Goal: Task Accomplishment & Management: Use online tool/utility

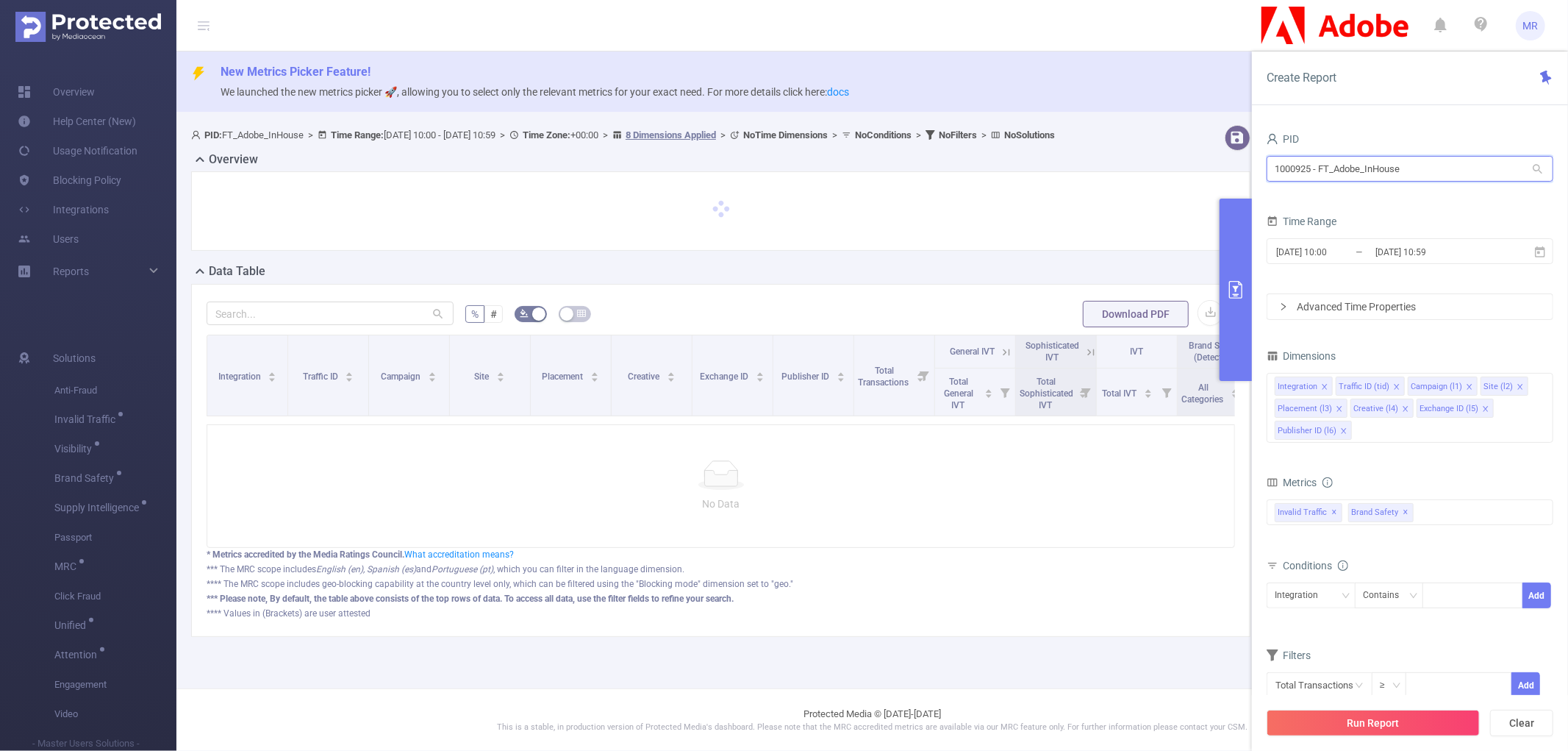
click at [1342, 172] on input "1000925 - FT_Adobe_InHouse" at bounding box center [1410, 168] width 287 height 26
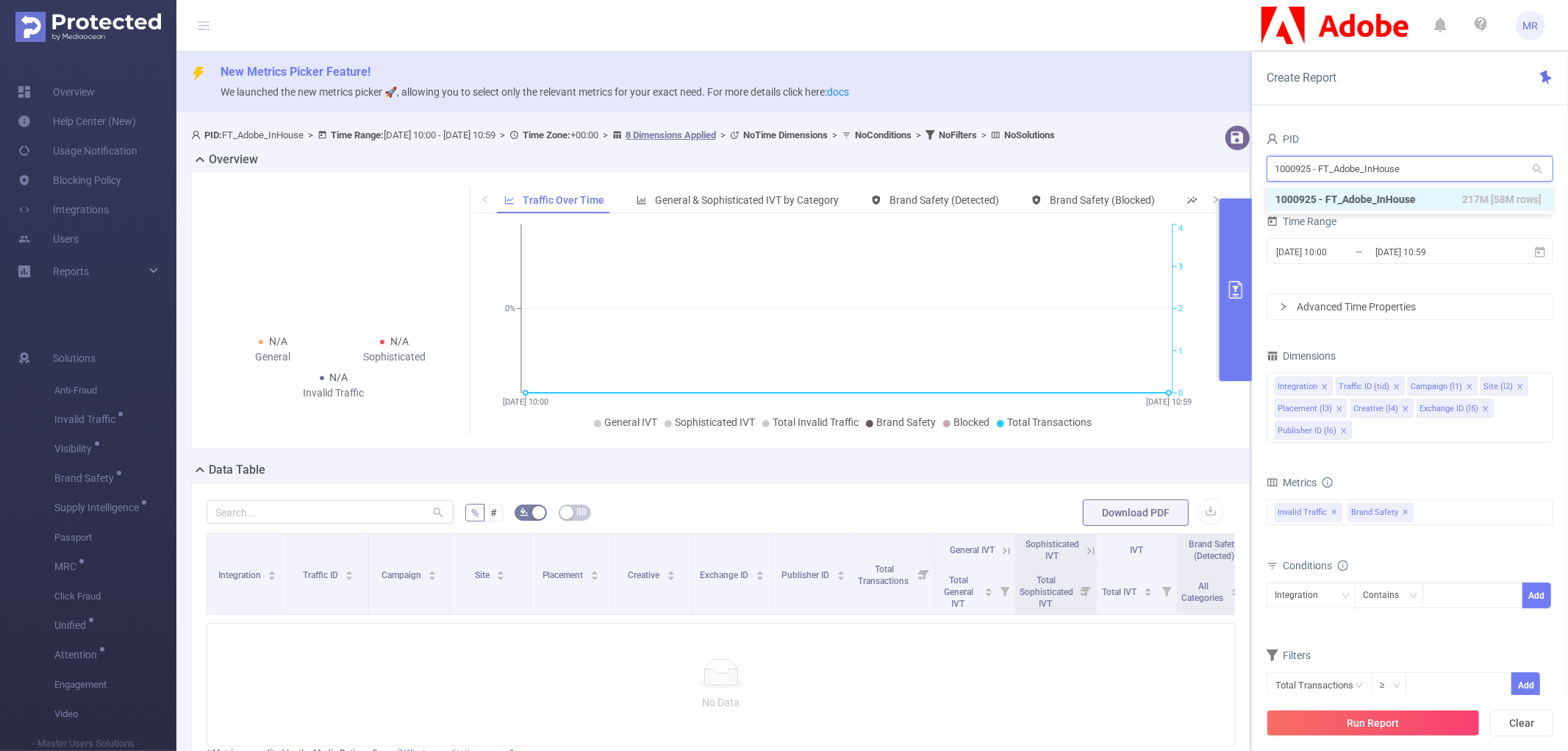
click at [1342, 172] on input "1000925 - FT_Adobe_InHouse" at bounding box center [1410, 168] width 287 height 26
type input "play"
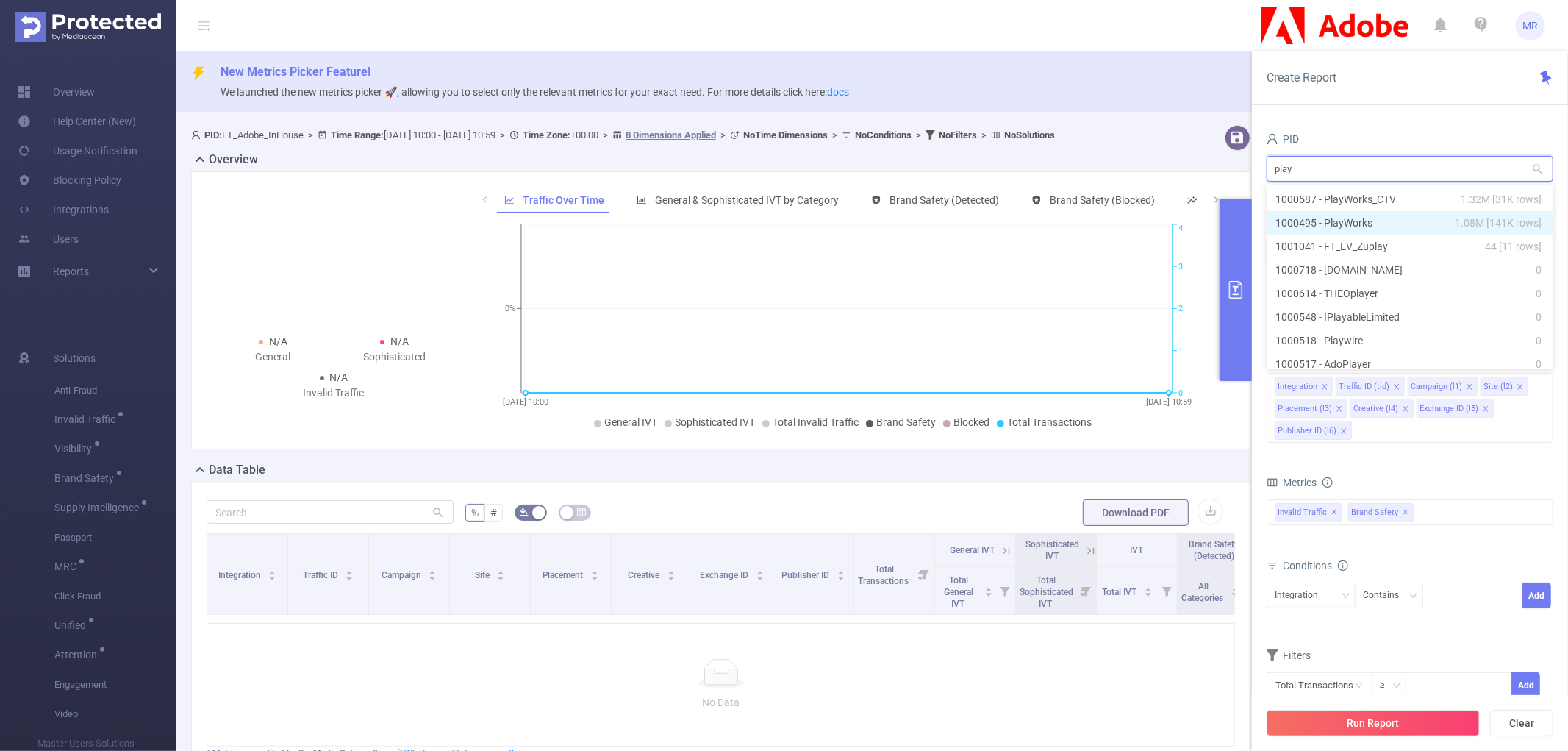
click at [1351, 216] on li "1000495 - PlayWorks 1.08M [141K rows]" at bounding box center [1410, 223] width 287 height 23
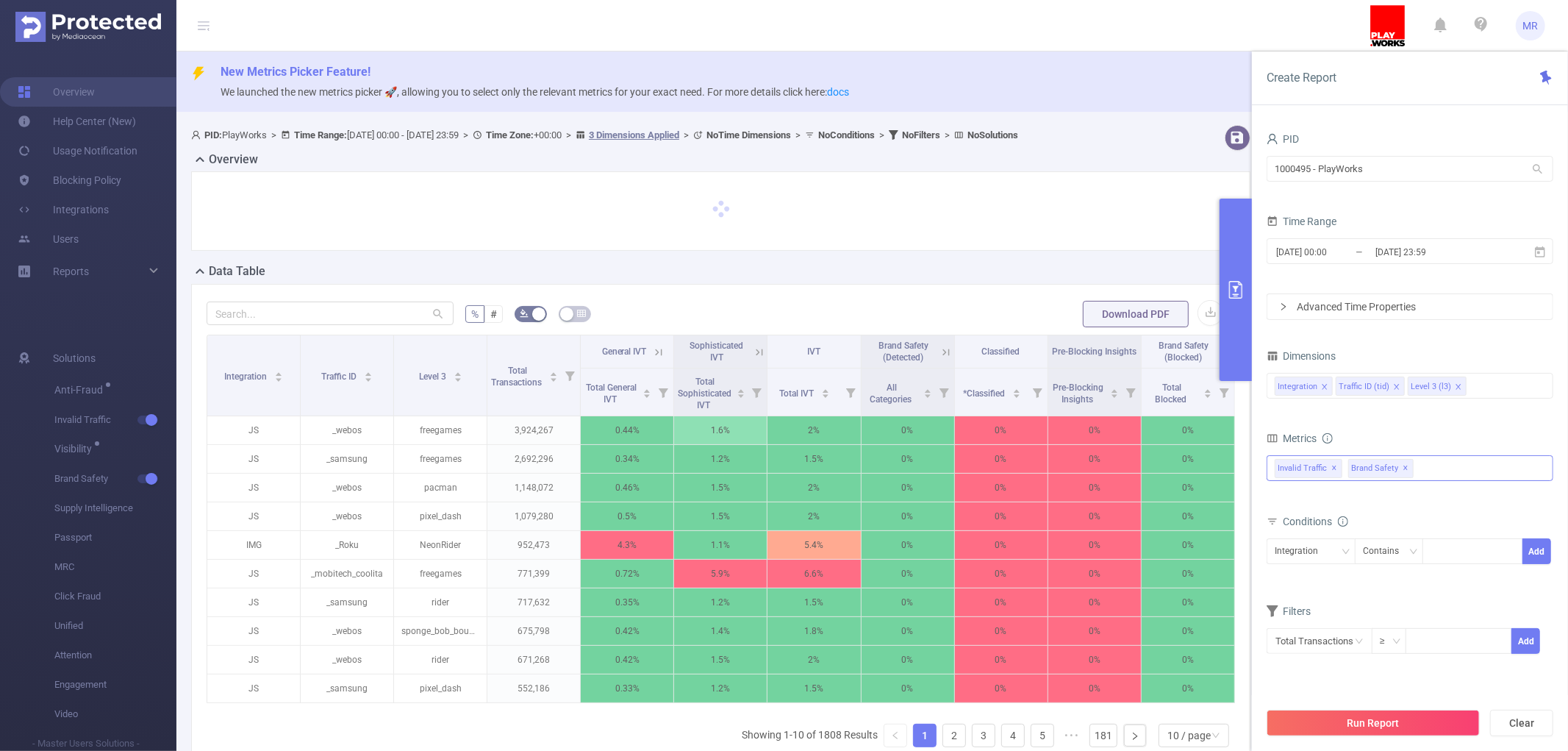
click at [1409, 468] on span "✕" at bounding box center [1406, 468] width 6 height 18
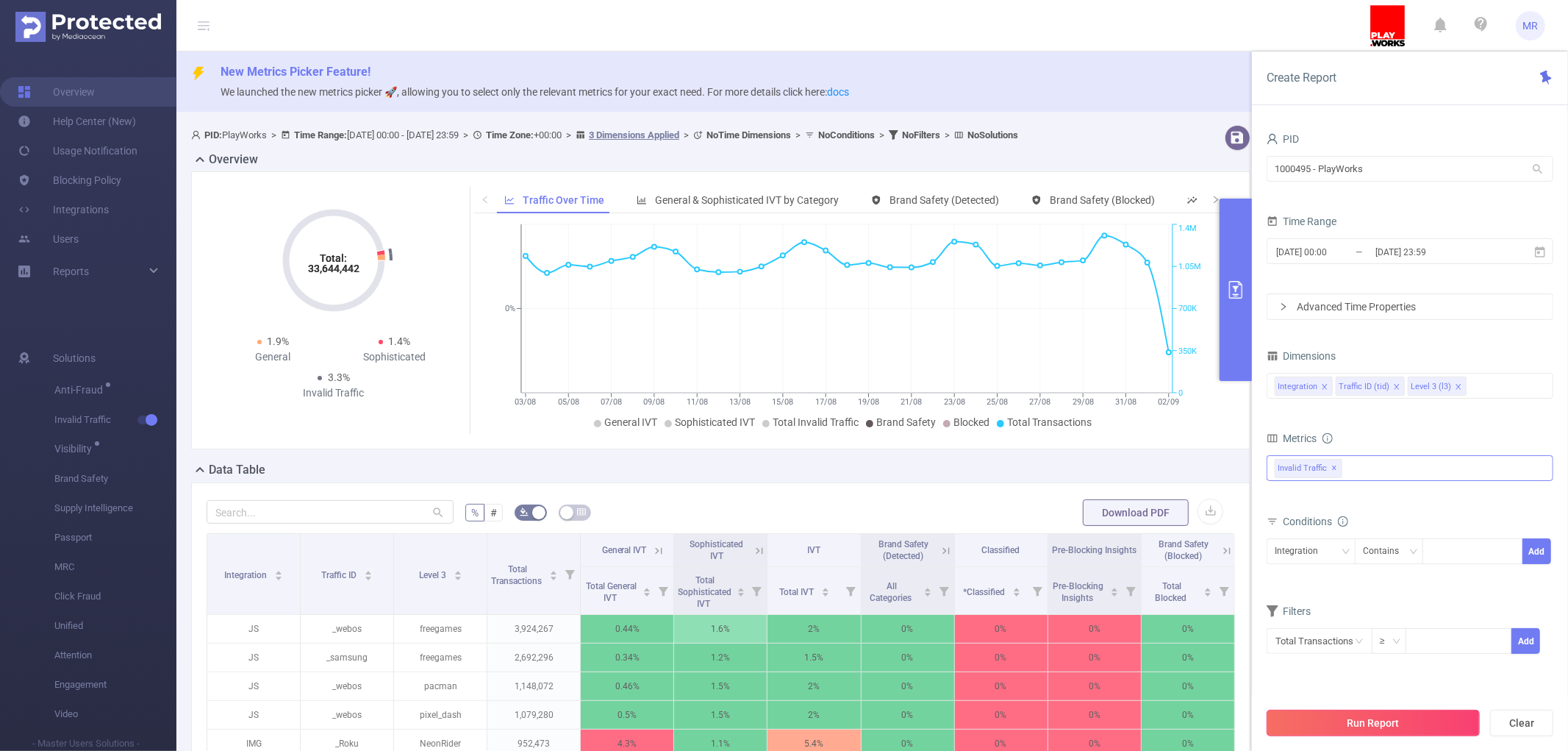
click at [1334, 732] on button "Run Report" at bounding box center [1373, 723] width 213 height 26
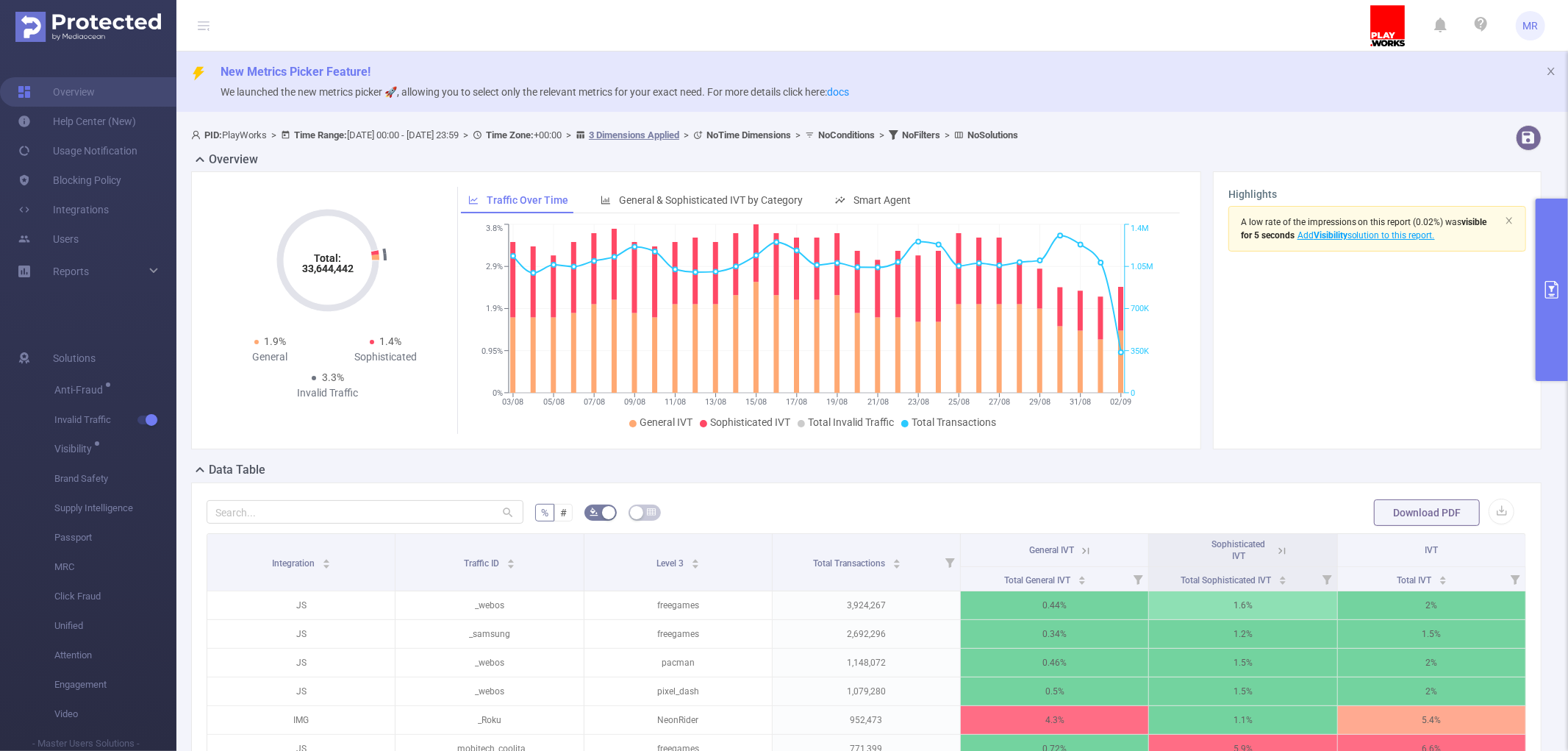
click at [1563, 277] on button "primary" at bounding box center [1552, 290] width 33 height 182
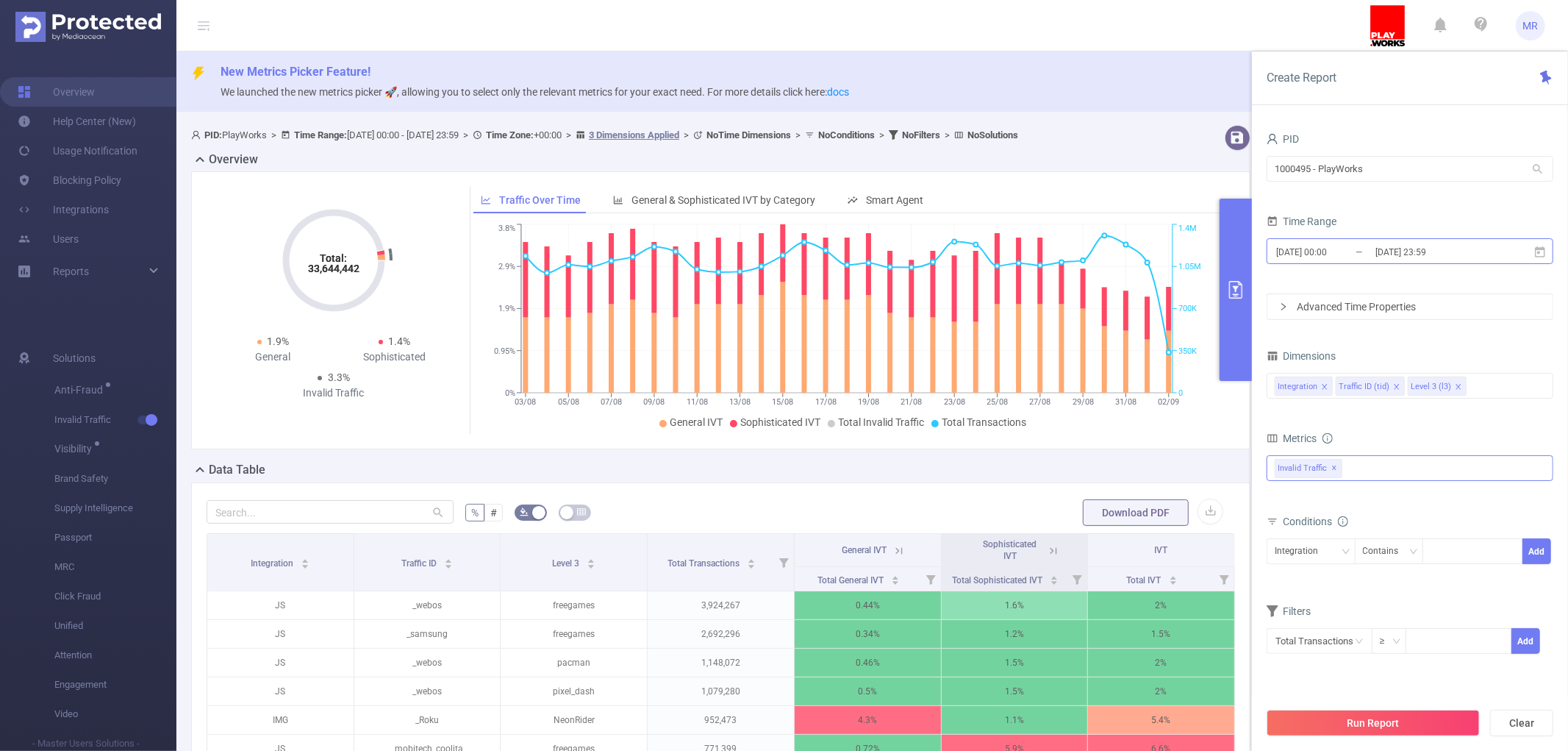
click at [1406, 254] on input "2025-09-02 23:59" at bounding box center [1433, 252] width 119 height 19
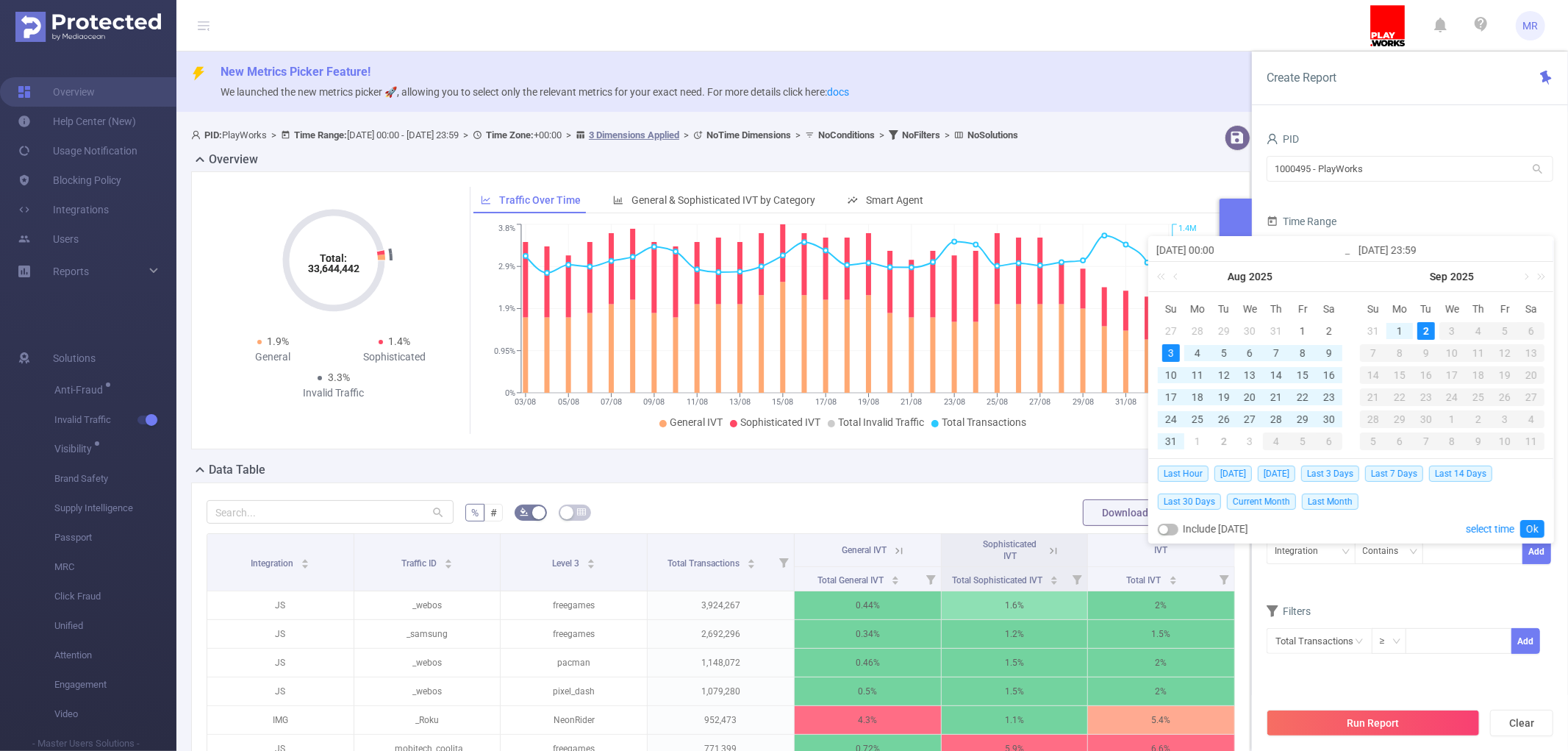
click at [1406, 254] on input "2025-09-02 23:59" at bounding box center [1452, 250] width 188 height 18
click at [1254, 416] on div "27" at bounding box center [1250, 419] width 18 height 18
type input "[DATE] 00:00"
type input "[DATE] 23:59"
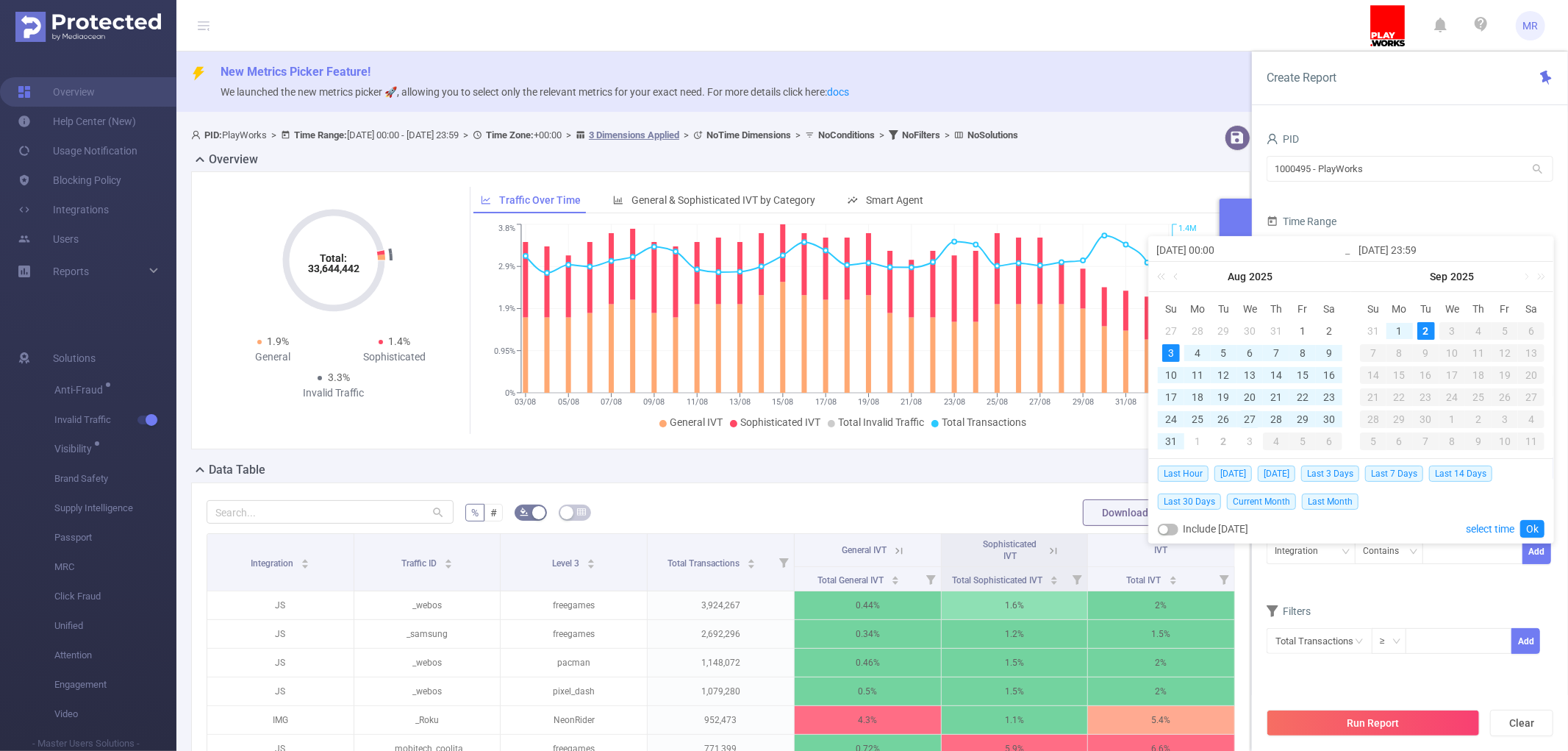
type input "[DATE] 00:00"
type input "[DATE] 23:59"
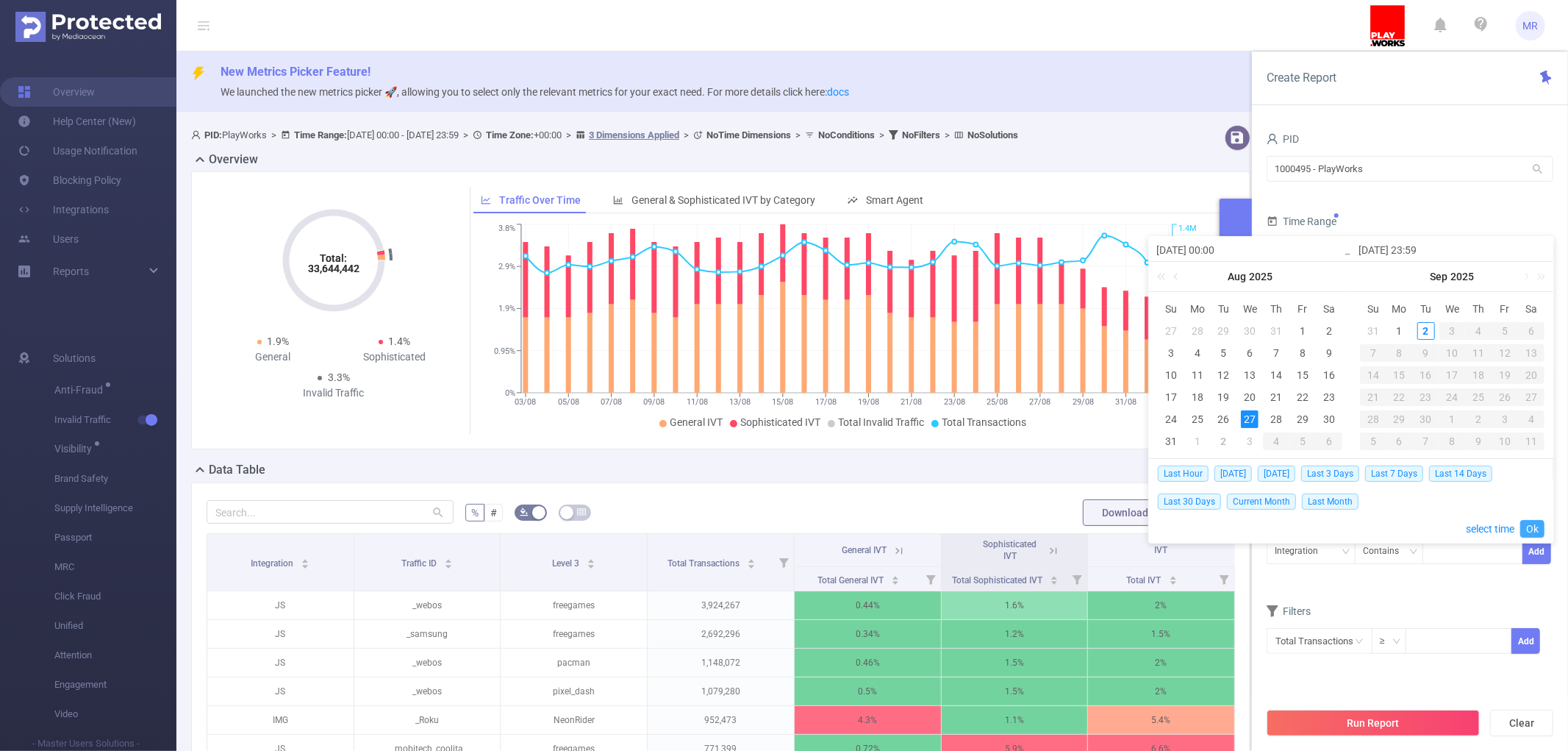
click at [1522, 524] on link "Ok" at bounding box center [1531, 528] width 24 height 18
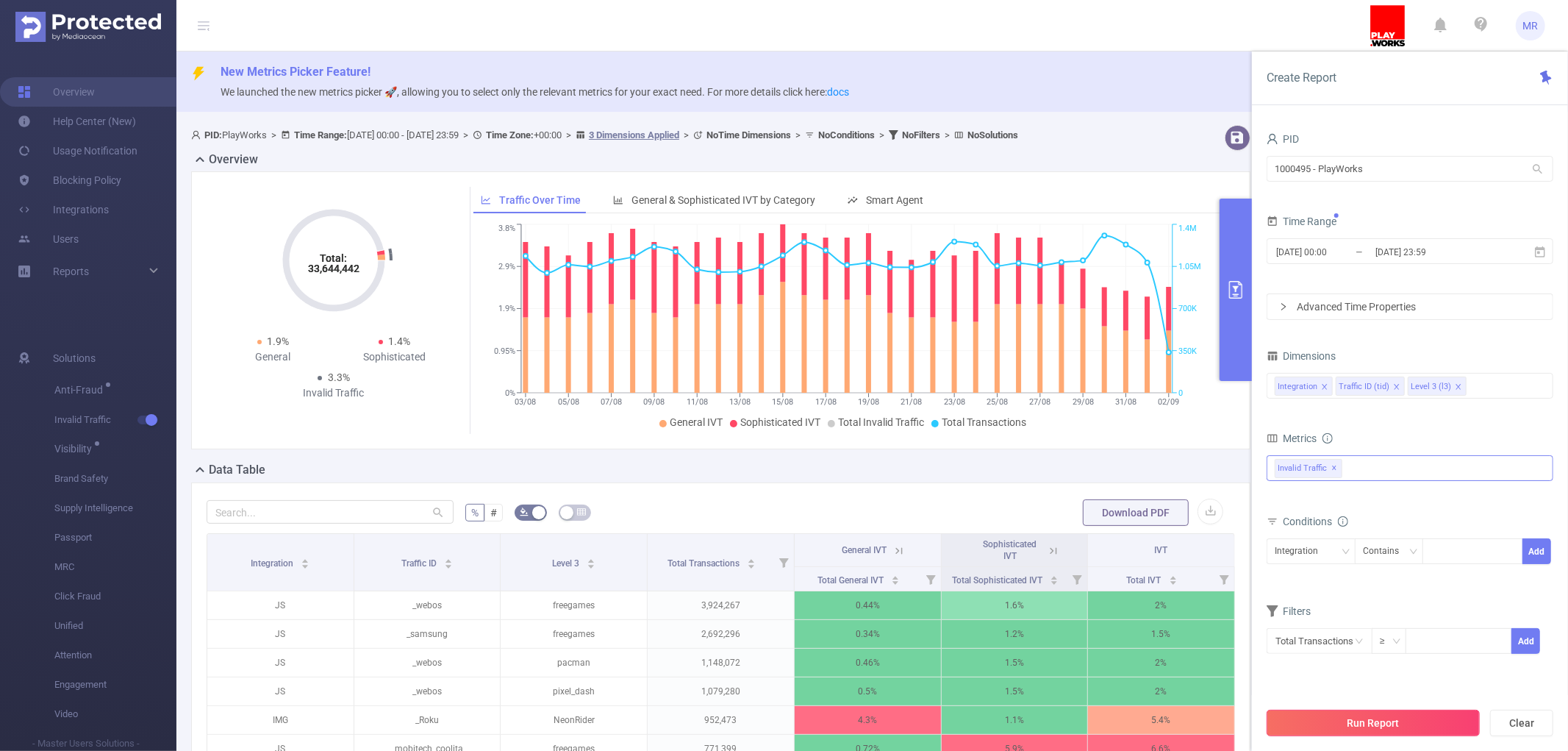
click at [1376, 722] on button "Run Report" at bounding box center [1373, 723] width 213 height 26
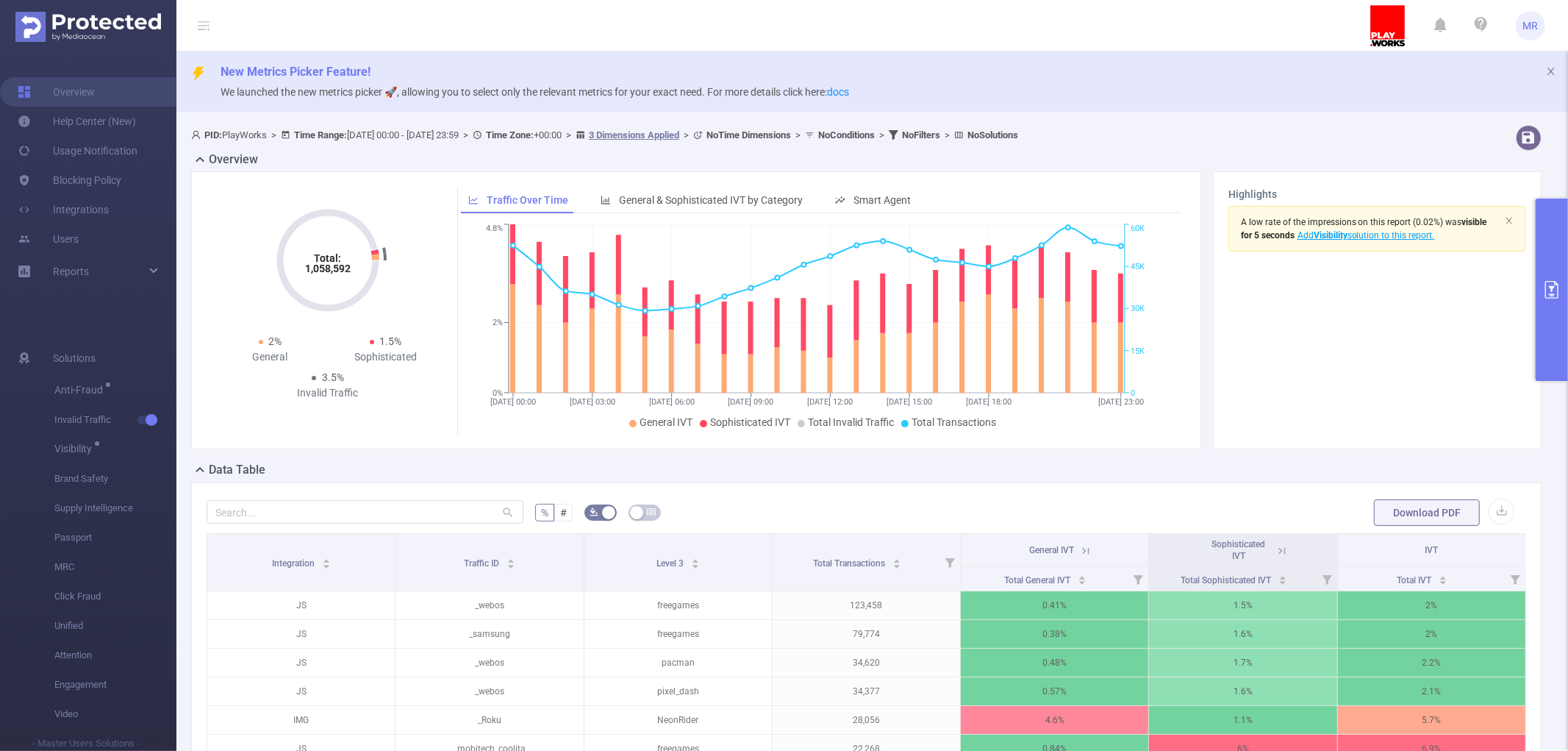
click at [1545, 222] on button "primary" at bounding box center [1552, 290] width 33 height 182
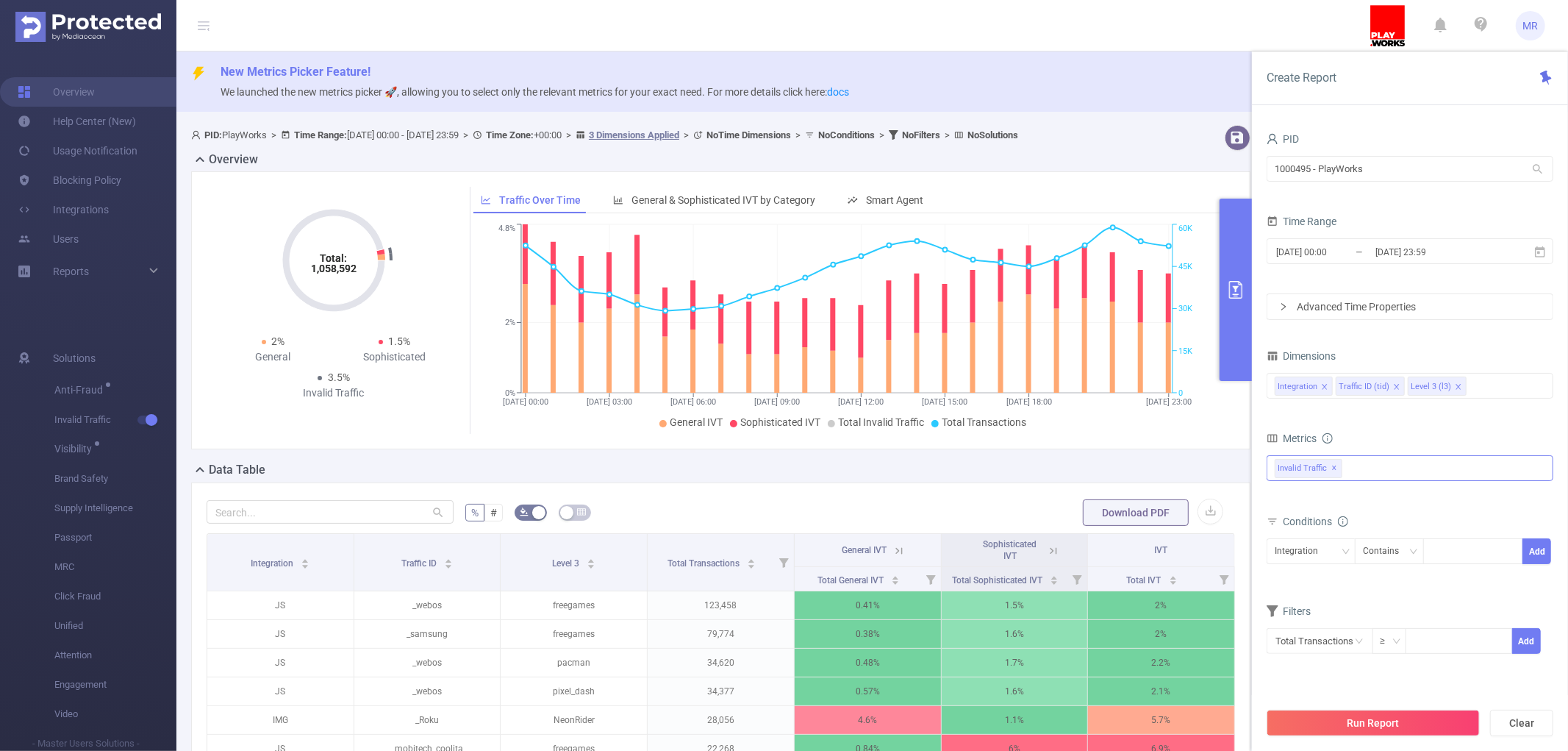
click at [1239, 230] on button "primary" at bounding box center [1236, 290] width 33 height 182
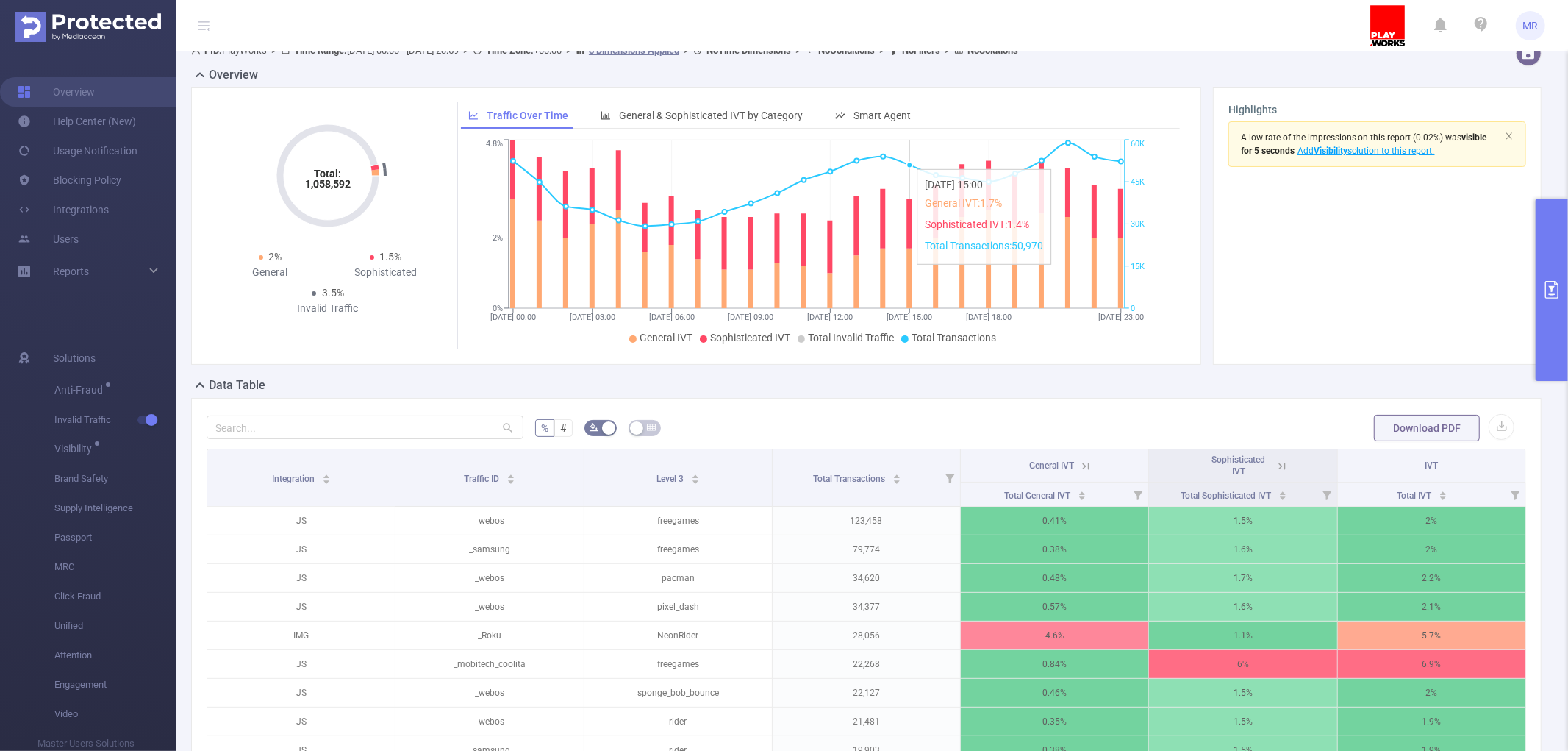
scroll to position [164, 0]
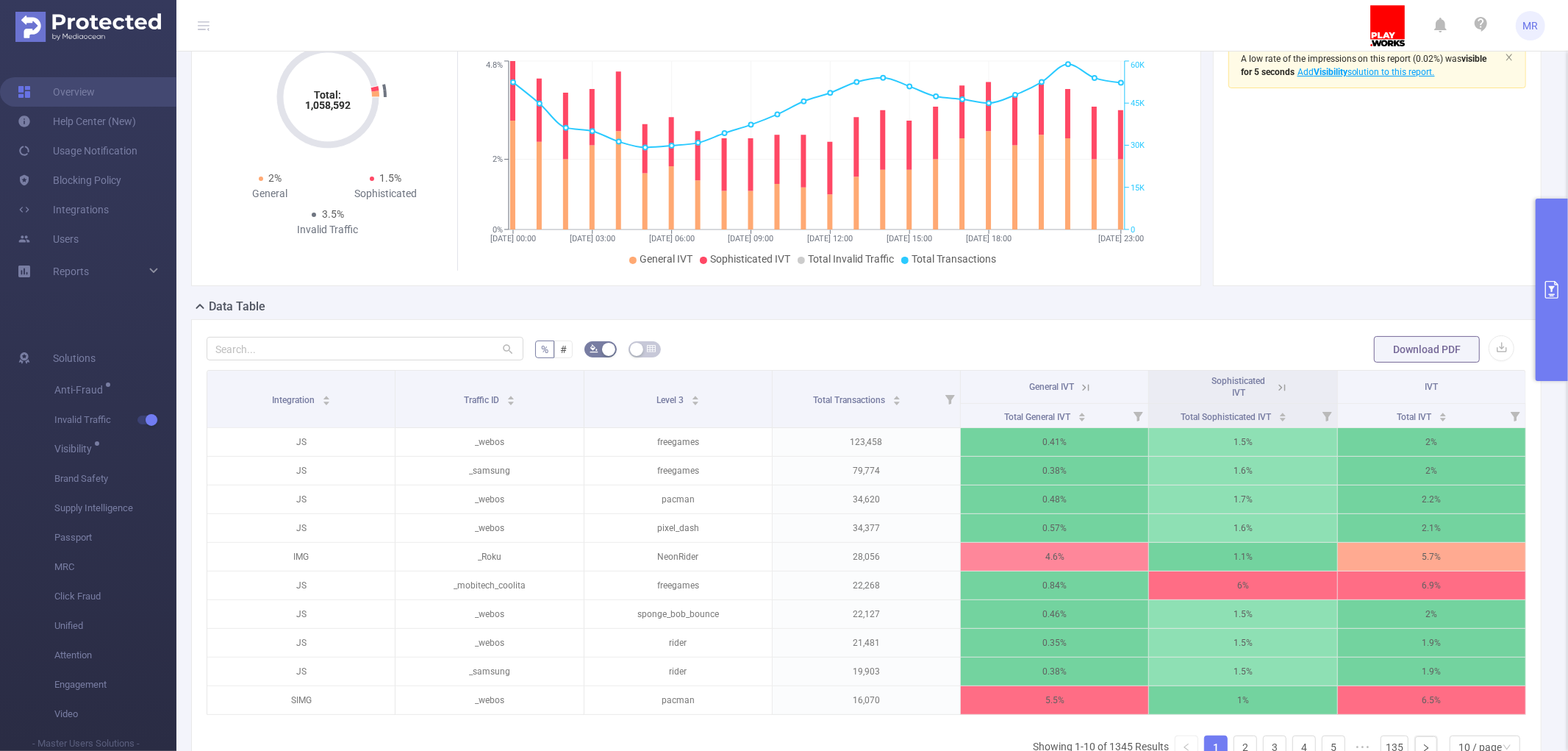
click at [1542, 251] on button "primary" at bounding box center [1552, 290] width 33 height 182
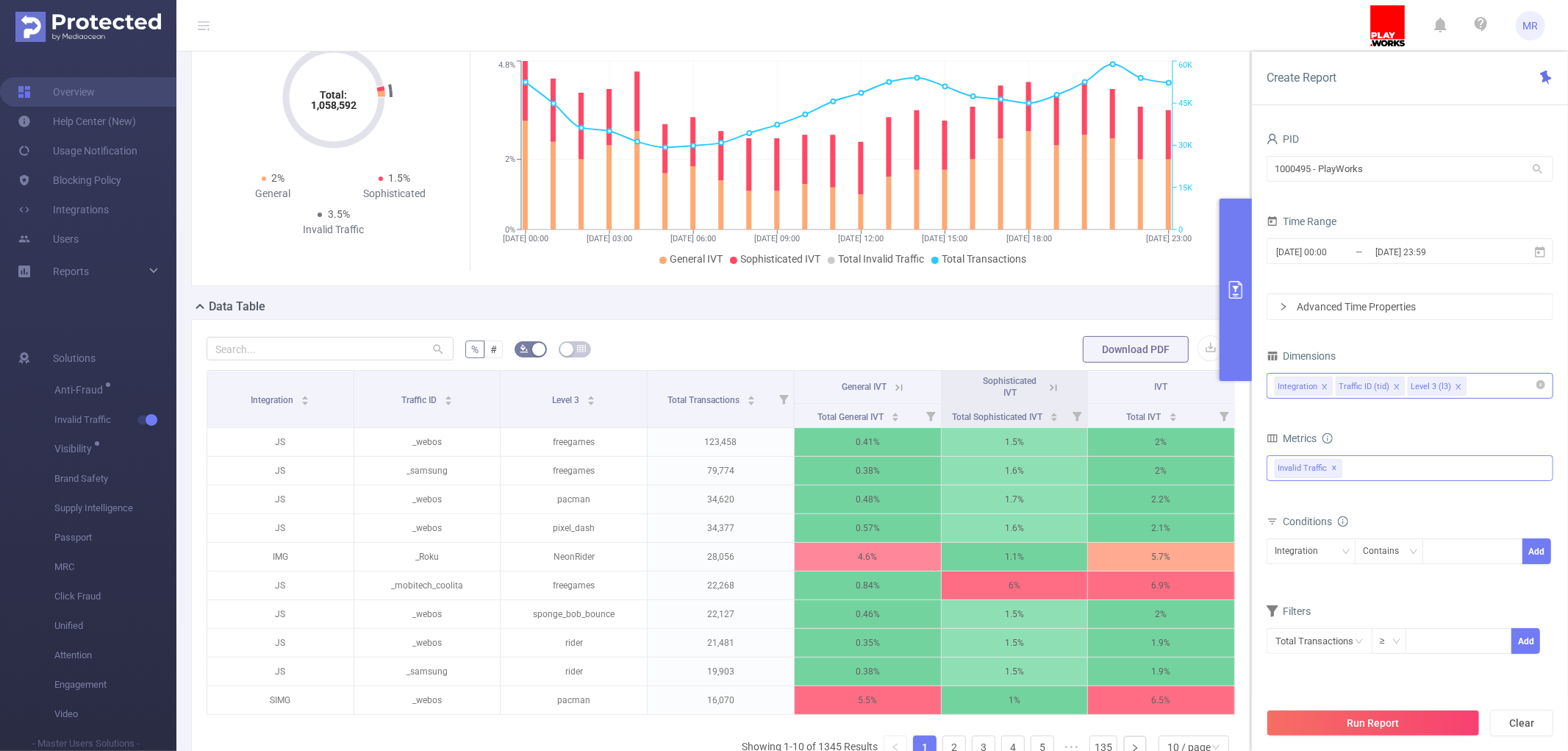
click at [1494, 388] on div "Integration Traffic ID (tid) Level 3 (l3)" at bounding box center [1409, 386] width 270 height 24
type input "host"
click at [1459, 410] on li "Host" at bounding box center [1410, 417] width 285 height 23
click at [1331, 719] on button "Run Report" at bounding box center [1373, 723] width 213 height 26
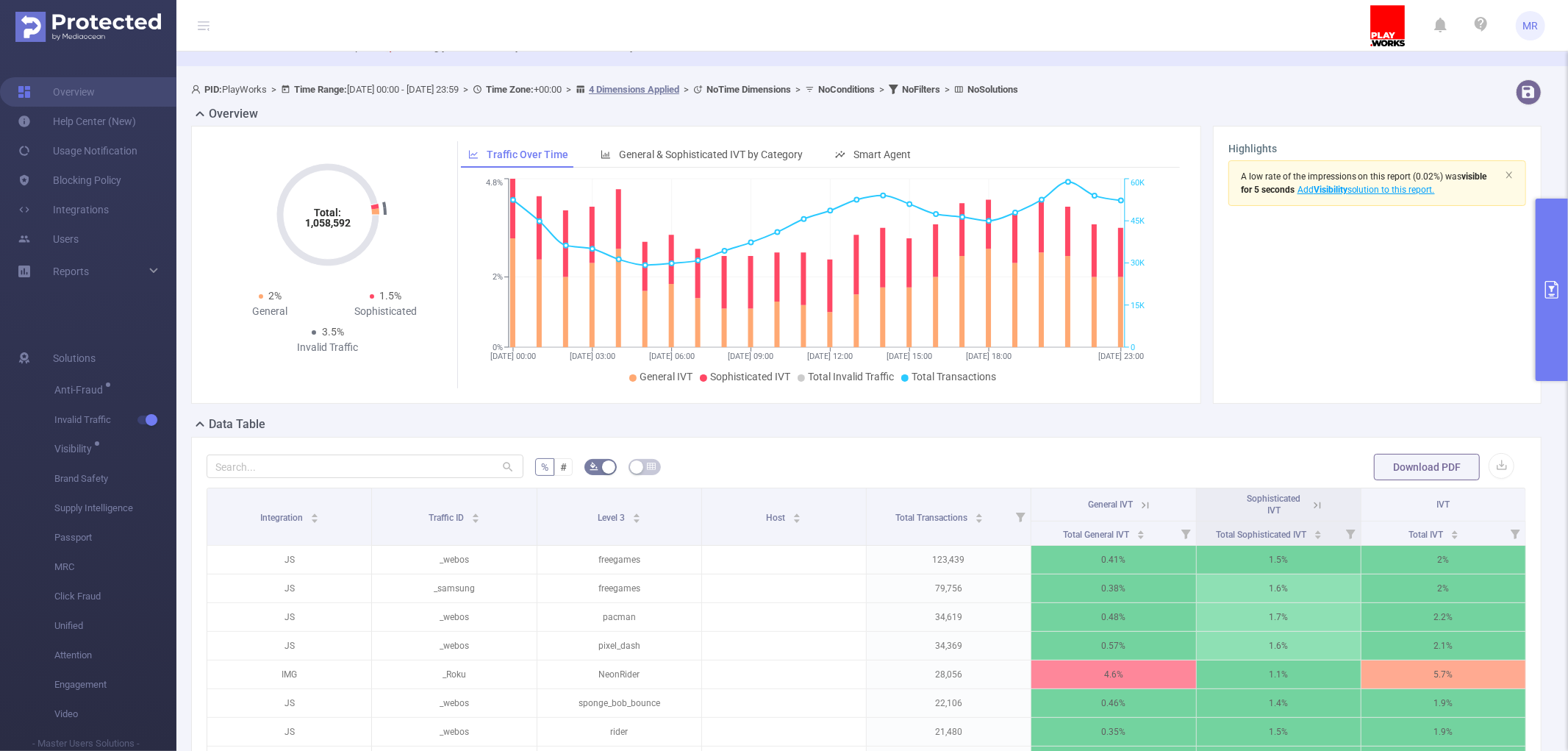
click at [1546, 259] on button "primary" at bounding box center [1552, 290] width 33 height 182
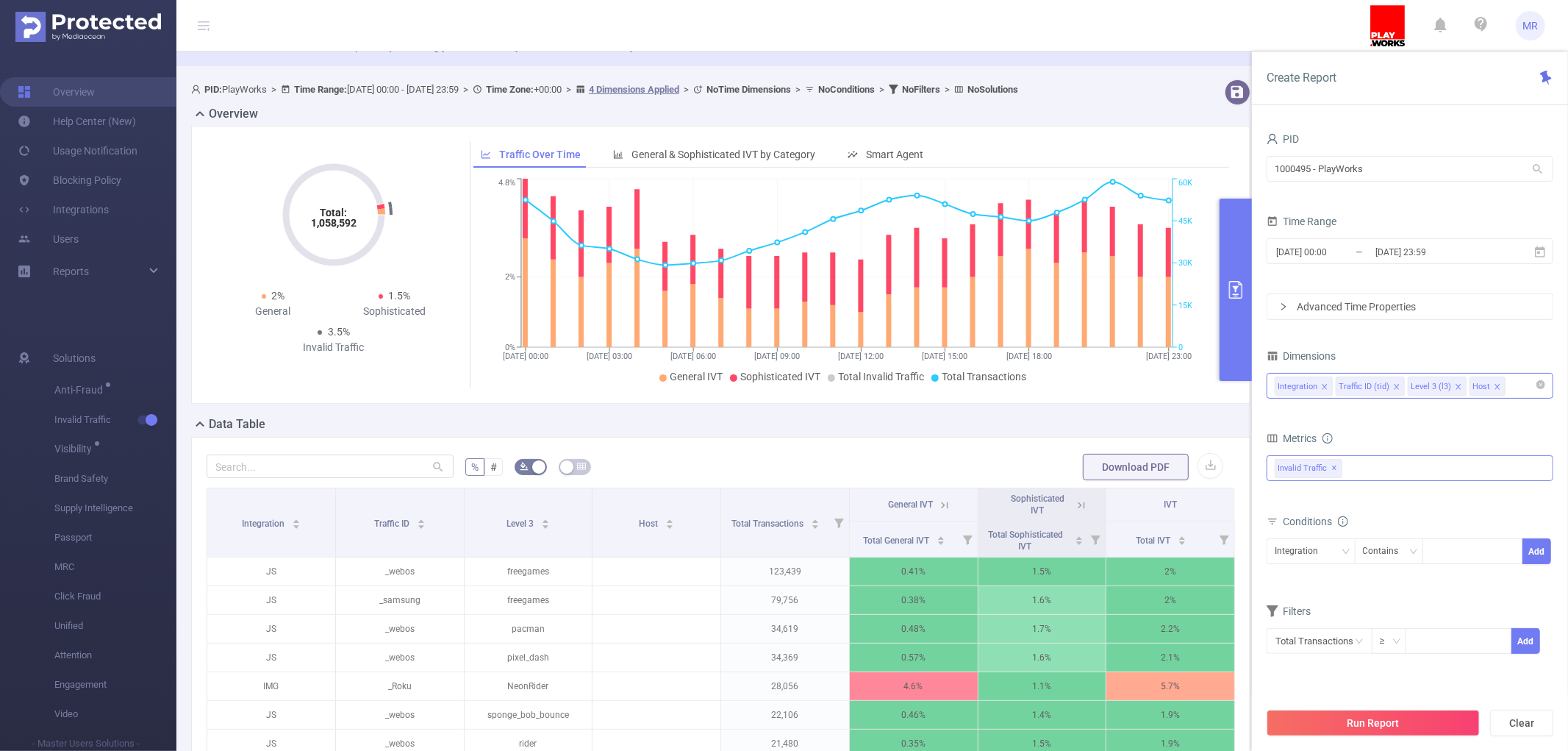
click at [1501, 388] on icon "icon: close" at bounding box center [1496, 386] width 7 height 7
click at [1502, 383] on div "Integration Traffic ID (tid) Level 3 (l3)" at bounding box center [1409, 386] width 270 height 24
type input "app"
click at [1414, 421] on li "App" at bounding box center [1410, 417] width 285 height 23
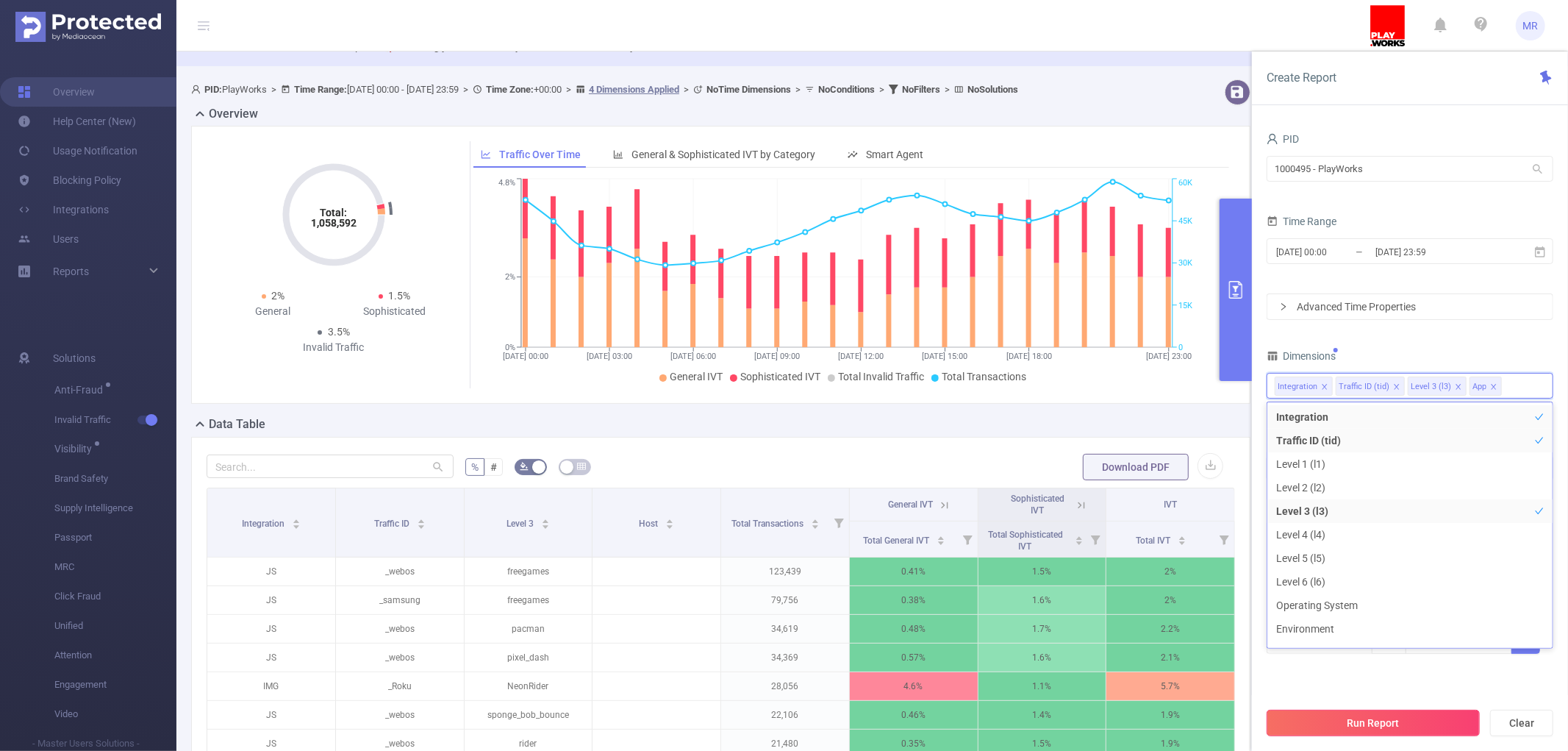
click at [1364, 717] on button "Run Report" at bounding box center [1373, 723] width 213 height 26
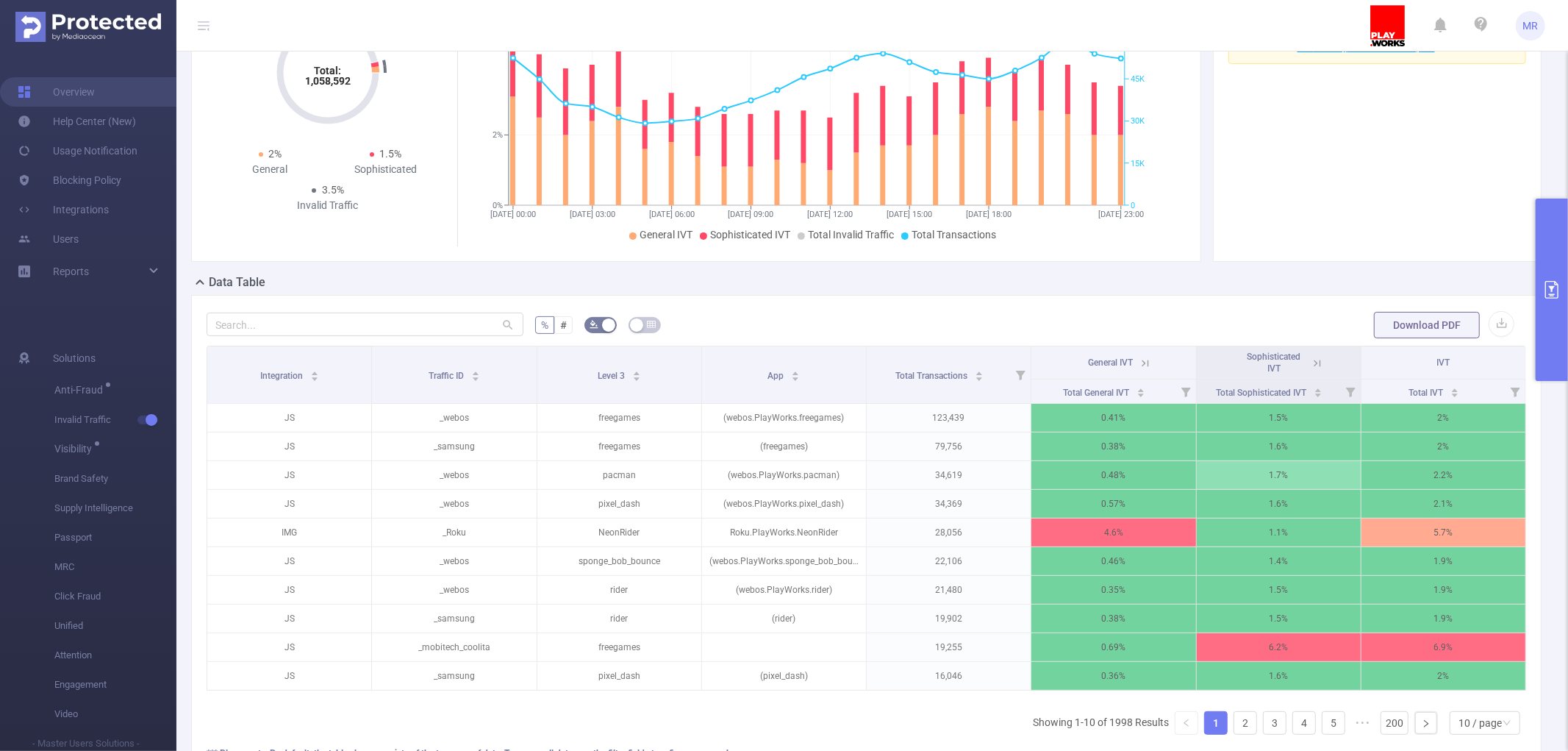
scroll to position [335, 0]
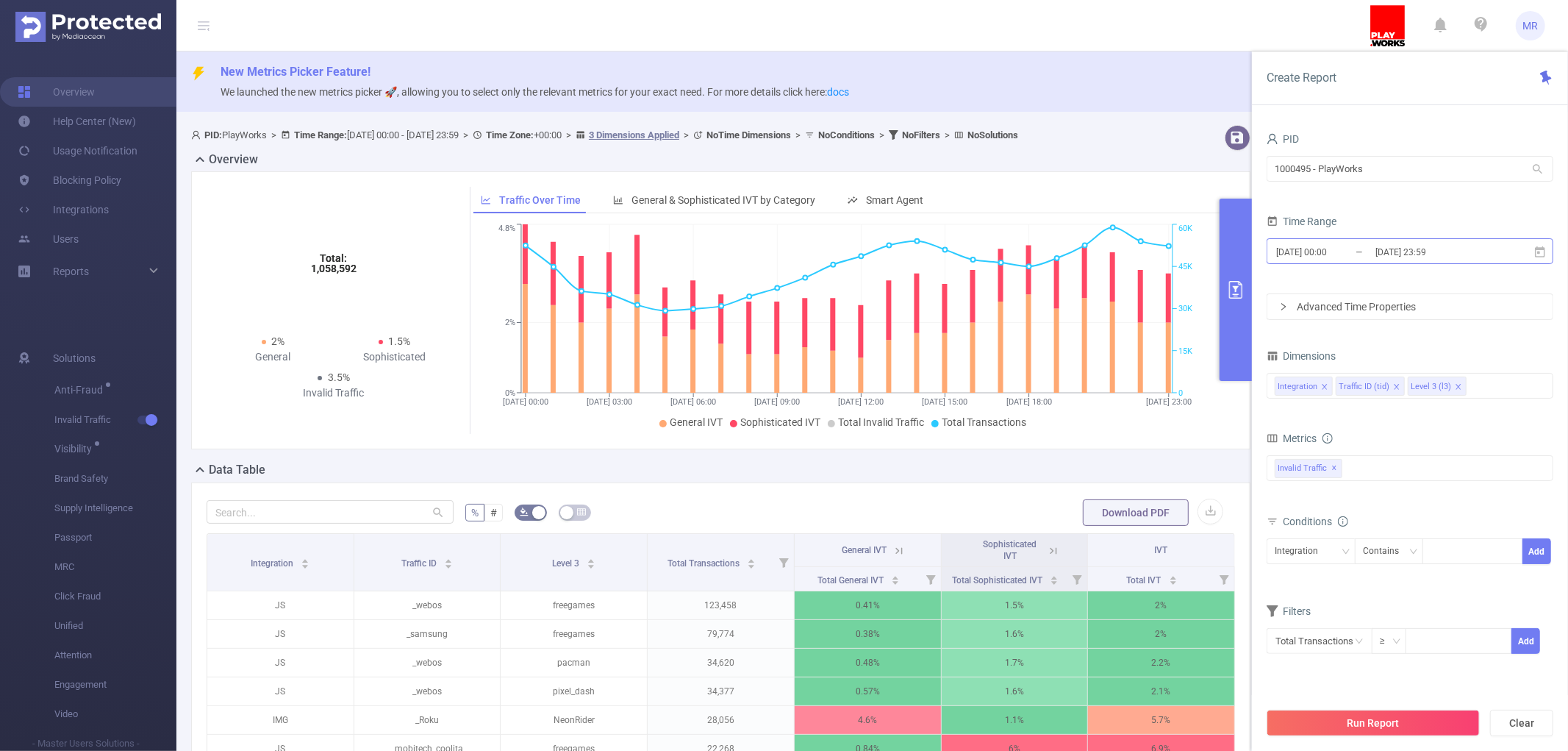
click at [1334, 245] on input "[DATE] 00:00" at bounding box center [1334, 252] width 119 height 19
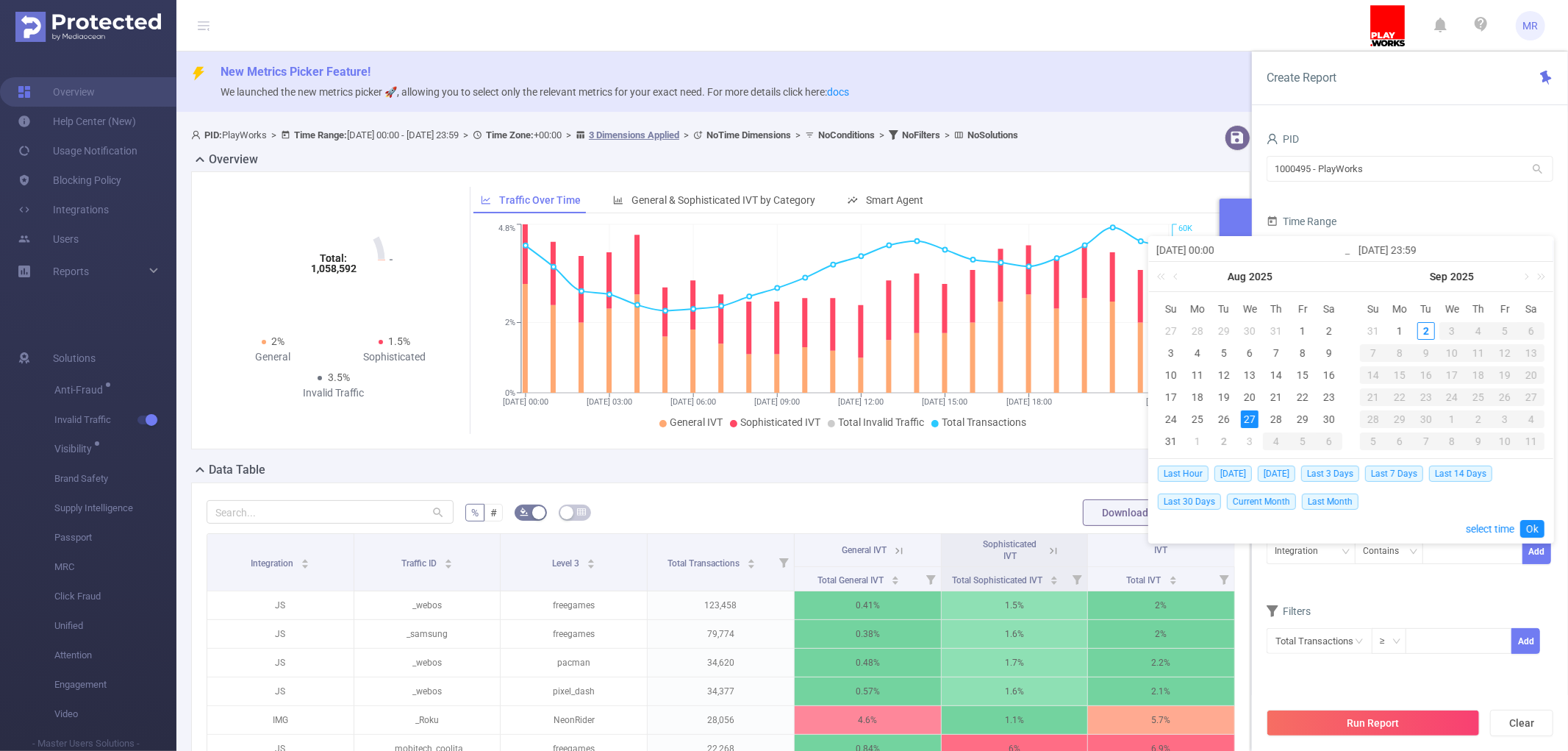
click at [1334, 245] on input "[DATE] 00:00" at bounding box center [1250, 250] width 188 height 18
click at [1268, 414] on div "28" at bounding box center [1276, 419] width 18 height 18
type input "2025-08-28 00:00"
type input "2025-08-28 23:59"
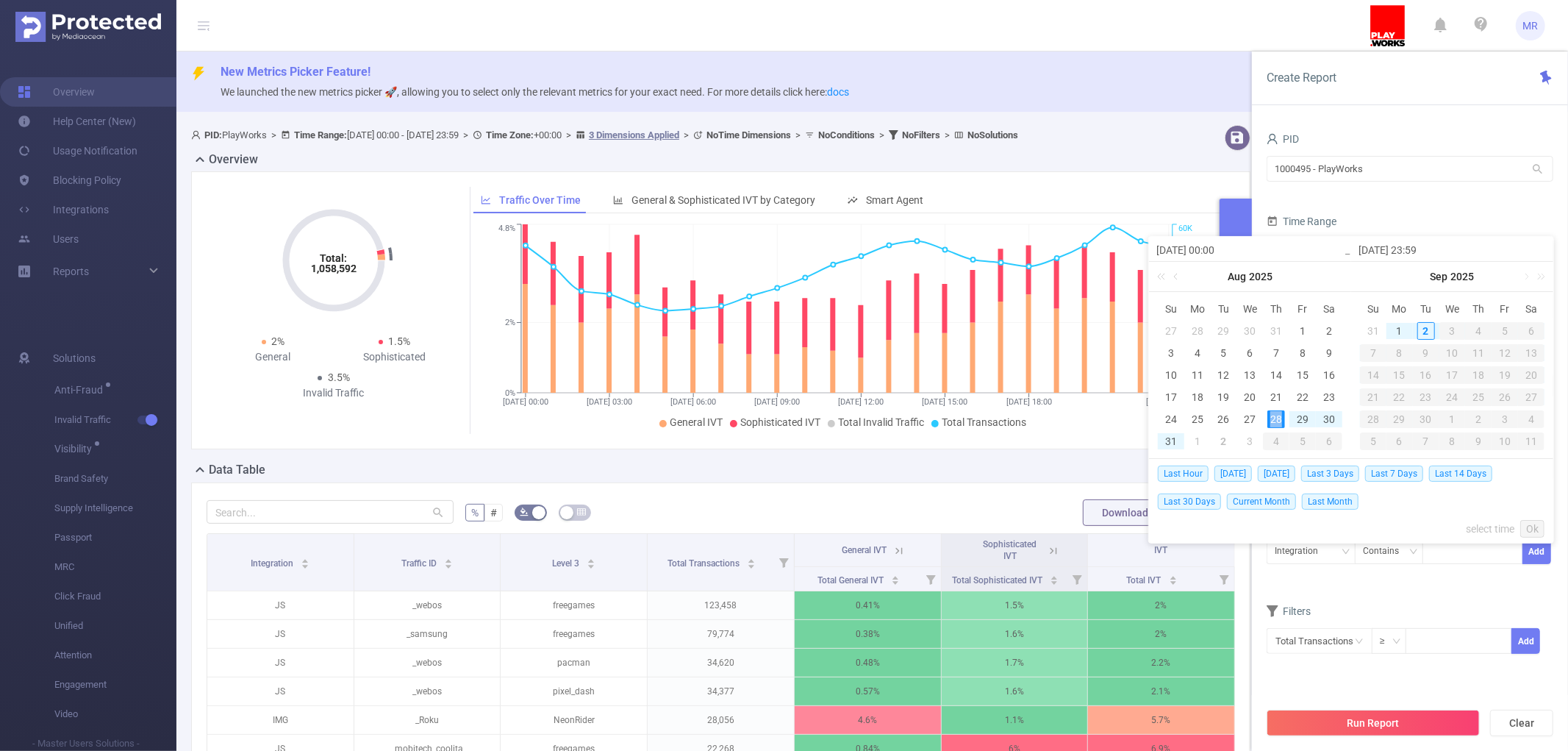
type input "2025-08-28 00:00"
type input "2025-08-28 23:59"
click at [1530, 527] on link "Ok" at bounding box center [1531, 528] width 24 height 18
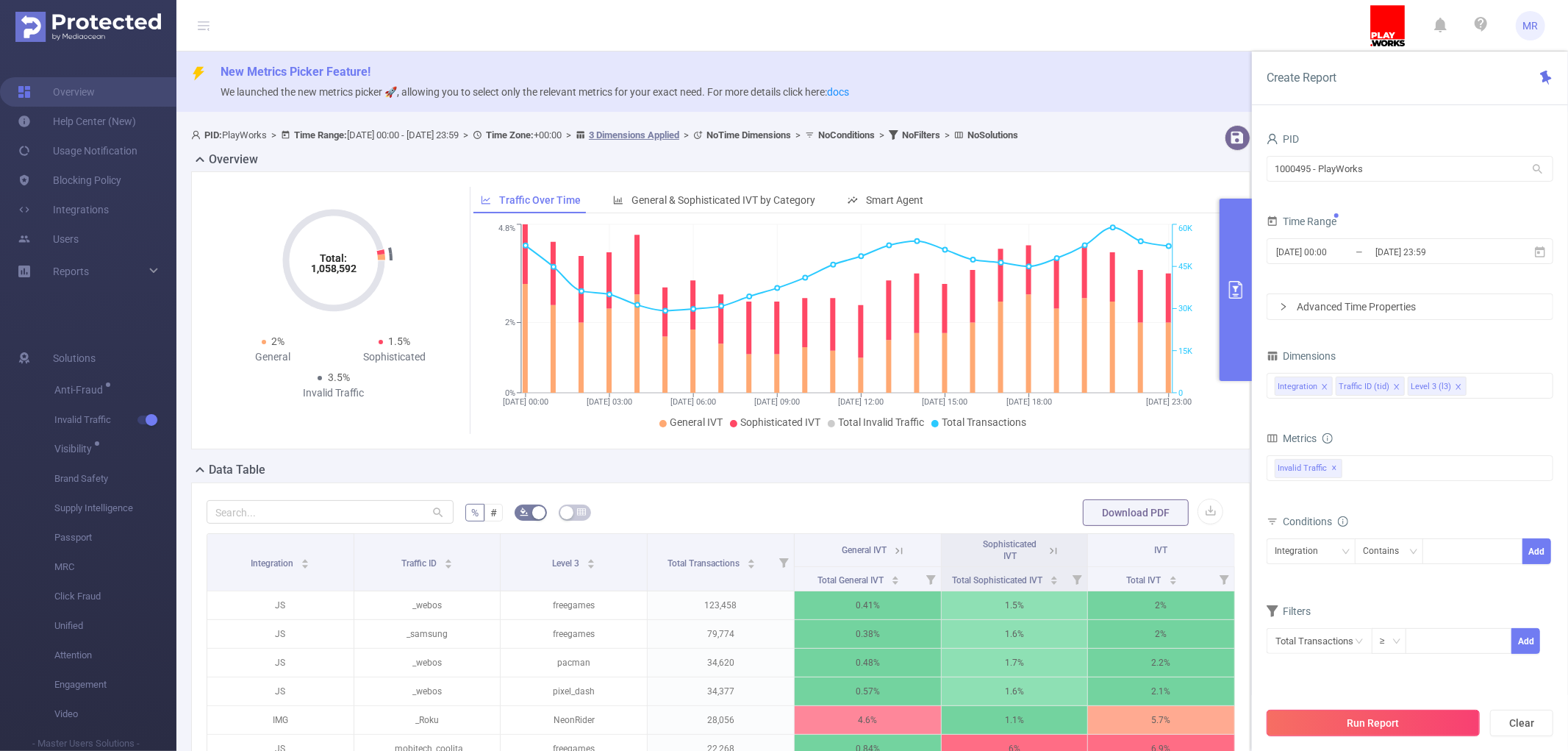
click at [1339, 718] on button "Run Report" at bounding box center [1373, 723] width 213 height 26
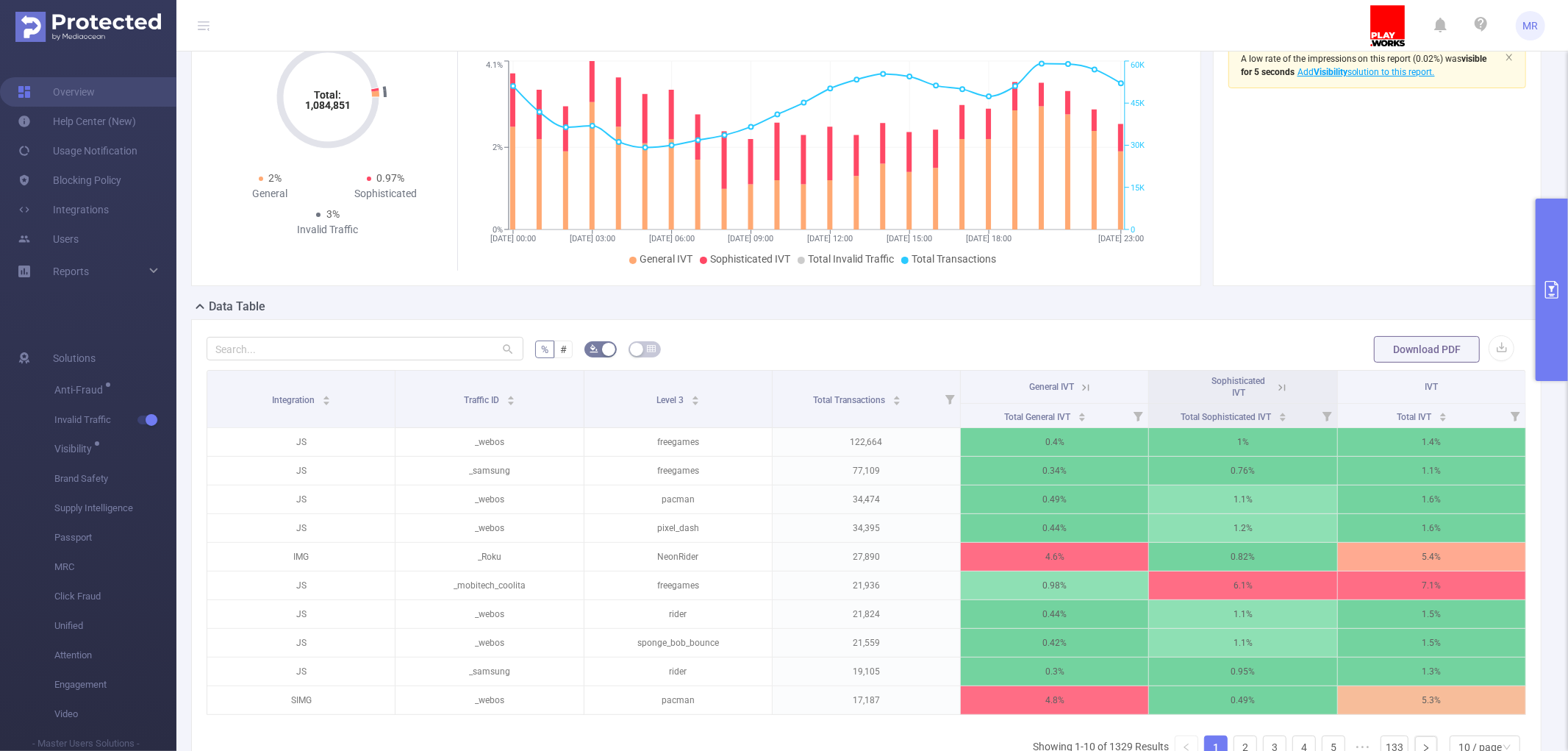
scroll to position [245, 0]
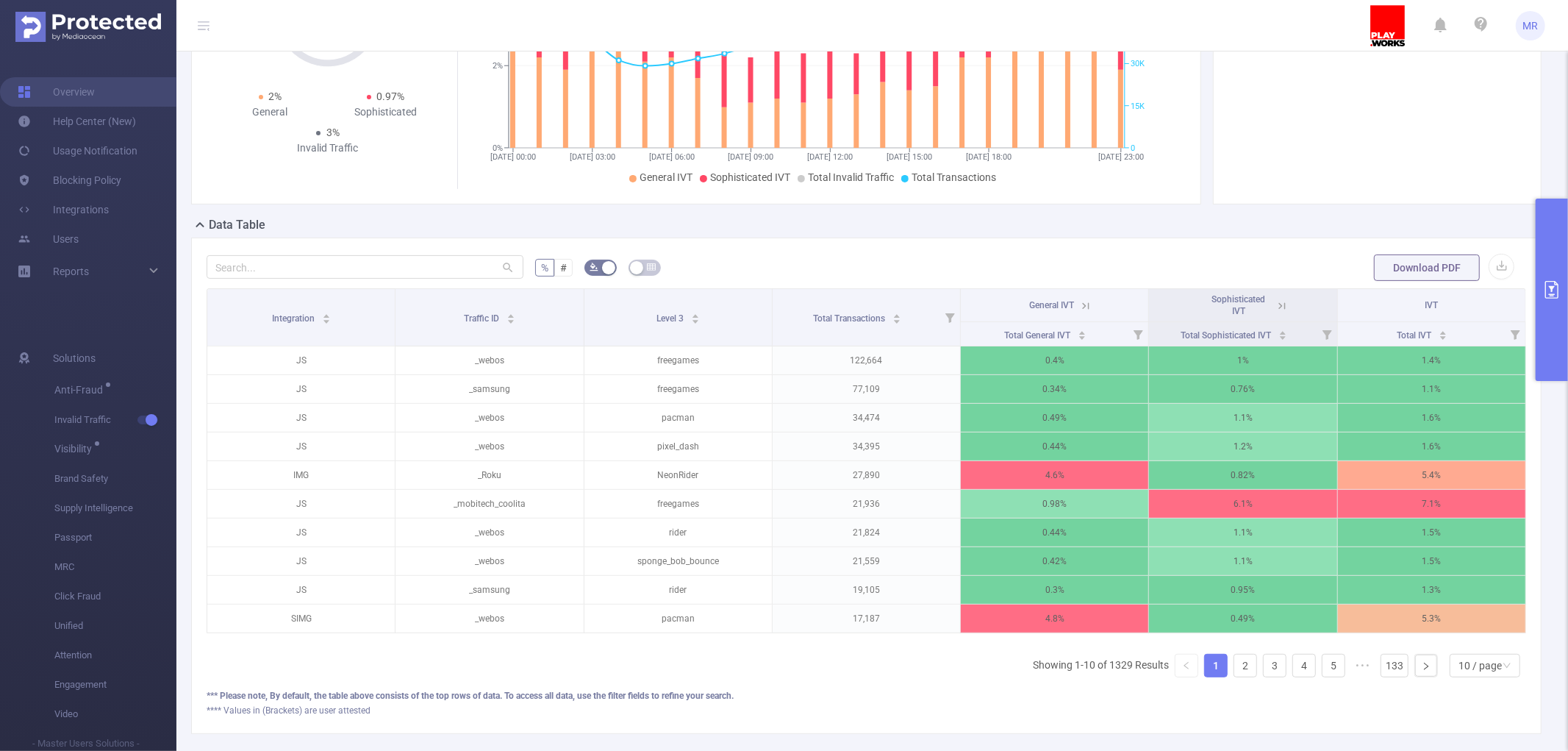
click at [1549, 267] on button "primary" at bounding box center [1552, 290] width 33 height 182
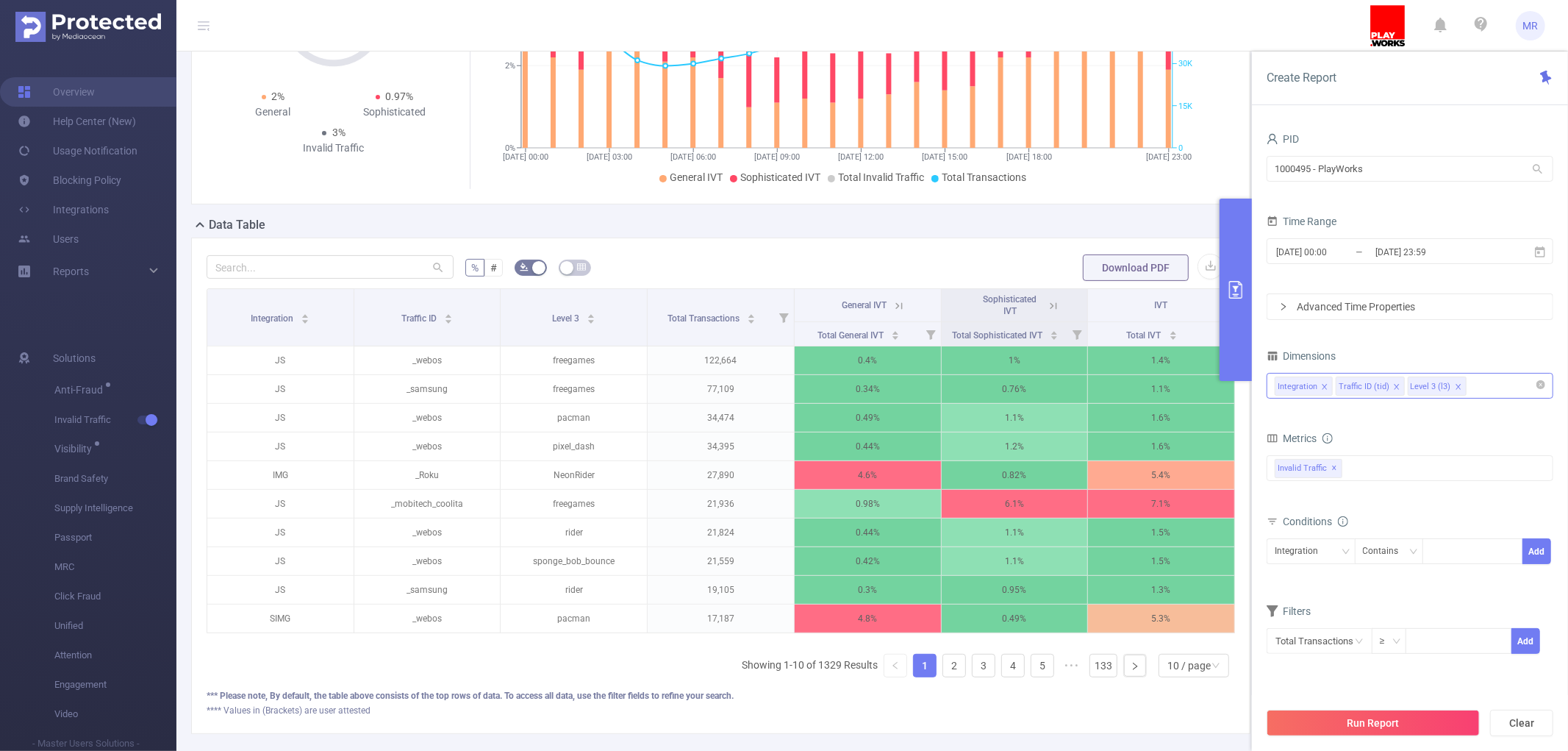
click at [1499, 386] on div "Integration Traffic ID (tid) Level 3 (l3)" at bounding box center [1409, 386] width 270 height 24
type input "host"
click at [1471, 418] on li "Host" at bounding box center [1410, 417] width 285 height 23
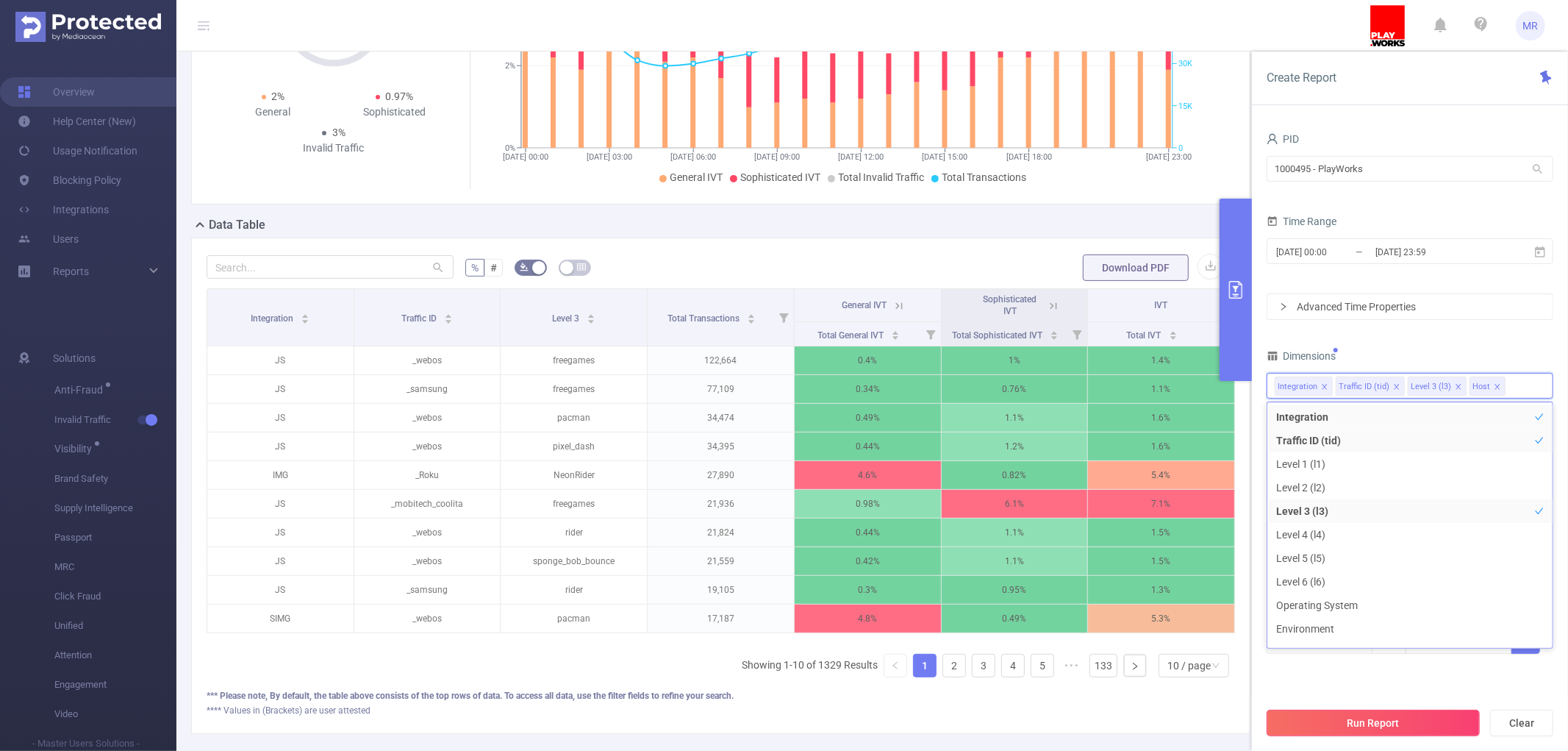
click at [1400, 728] on button "Run Report" at bounding box center [1373, 723] width 213 height 26
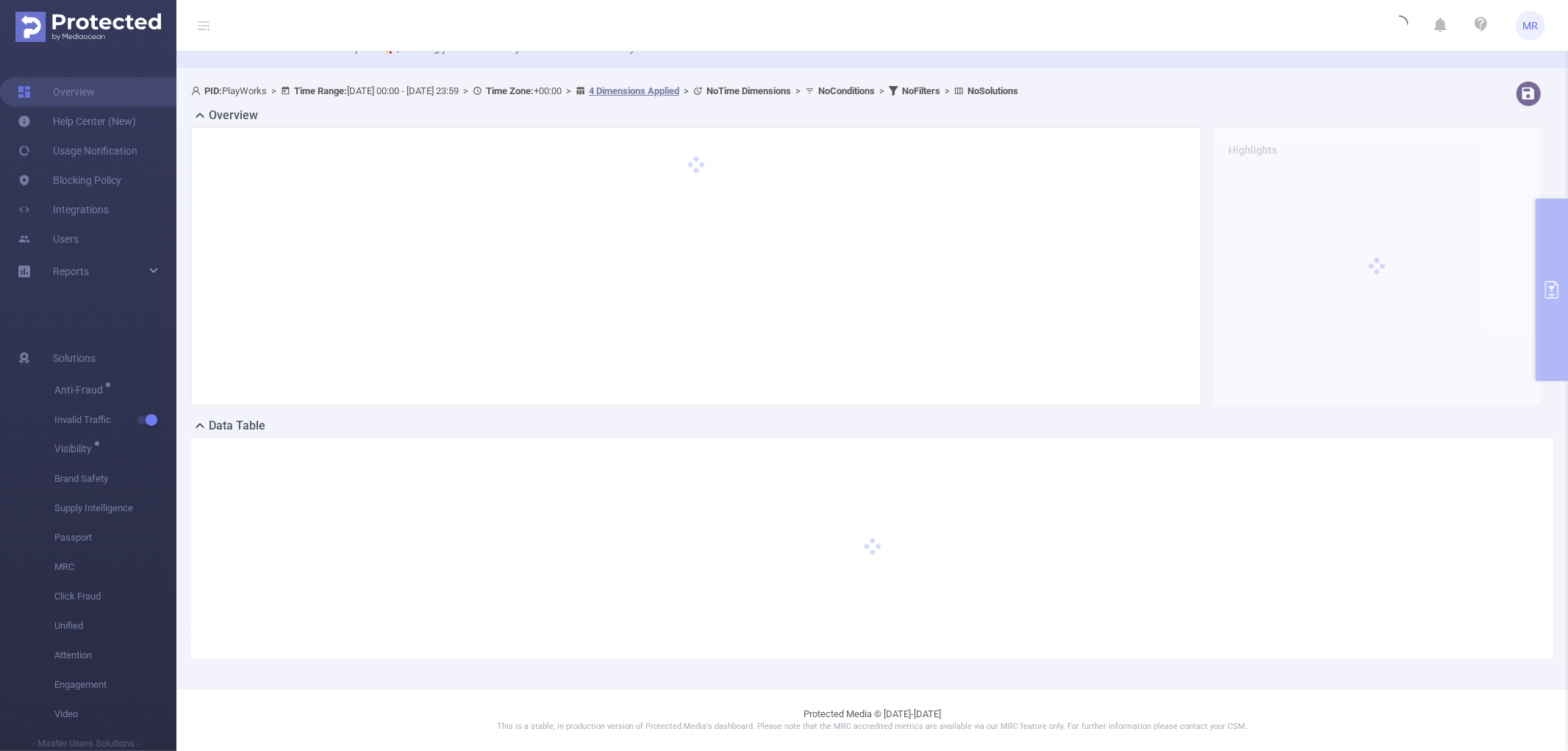
scroll to position [46, 0]
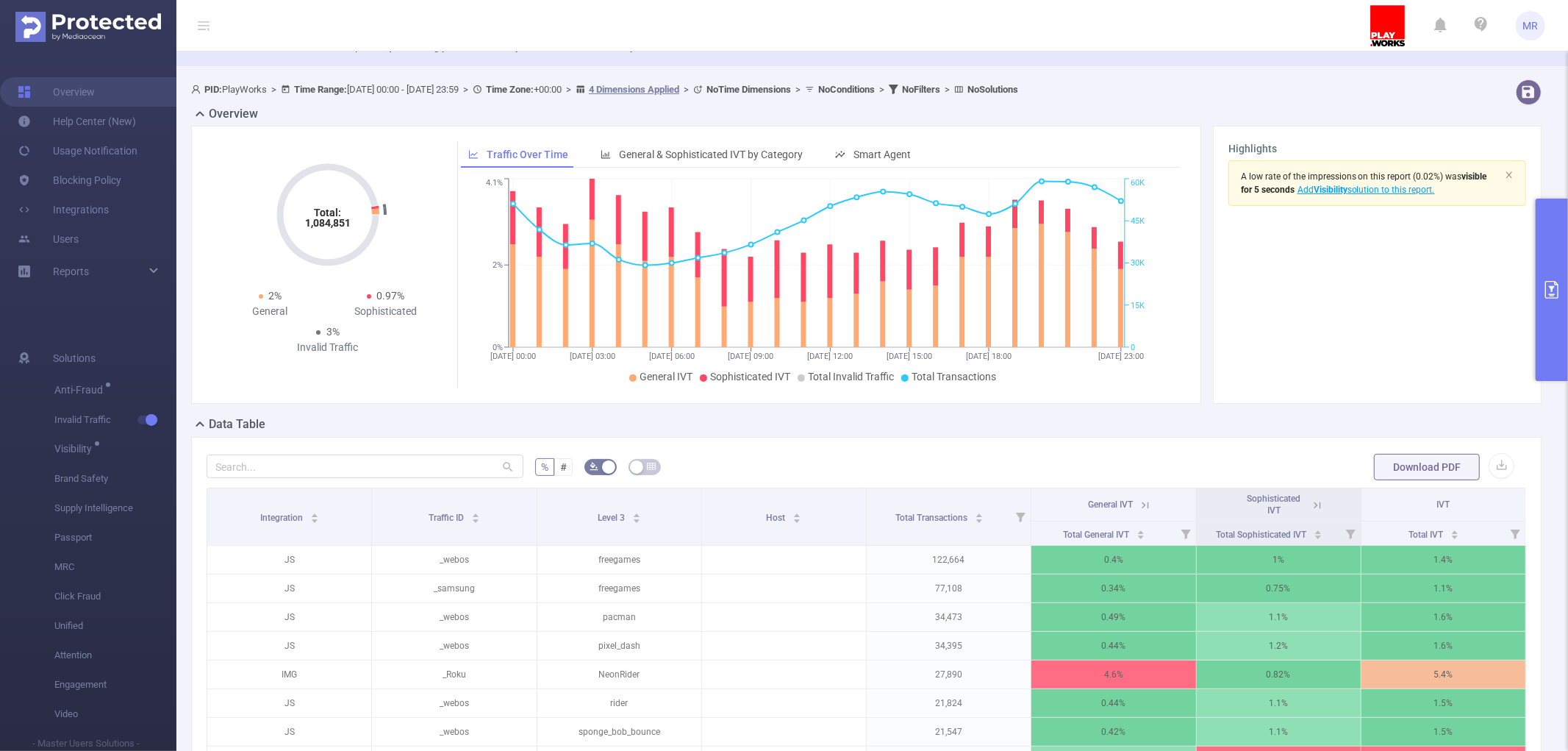
click at [1542, 247] on button "primary" at bounding box center [1552, 290] width 33 height 182
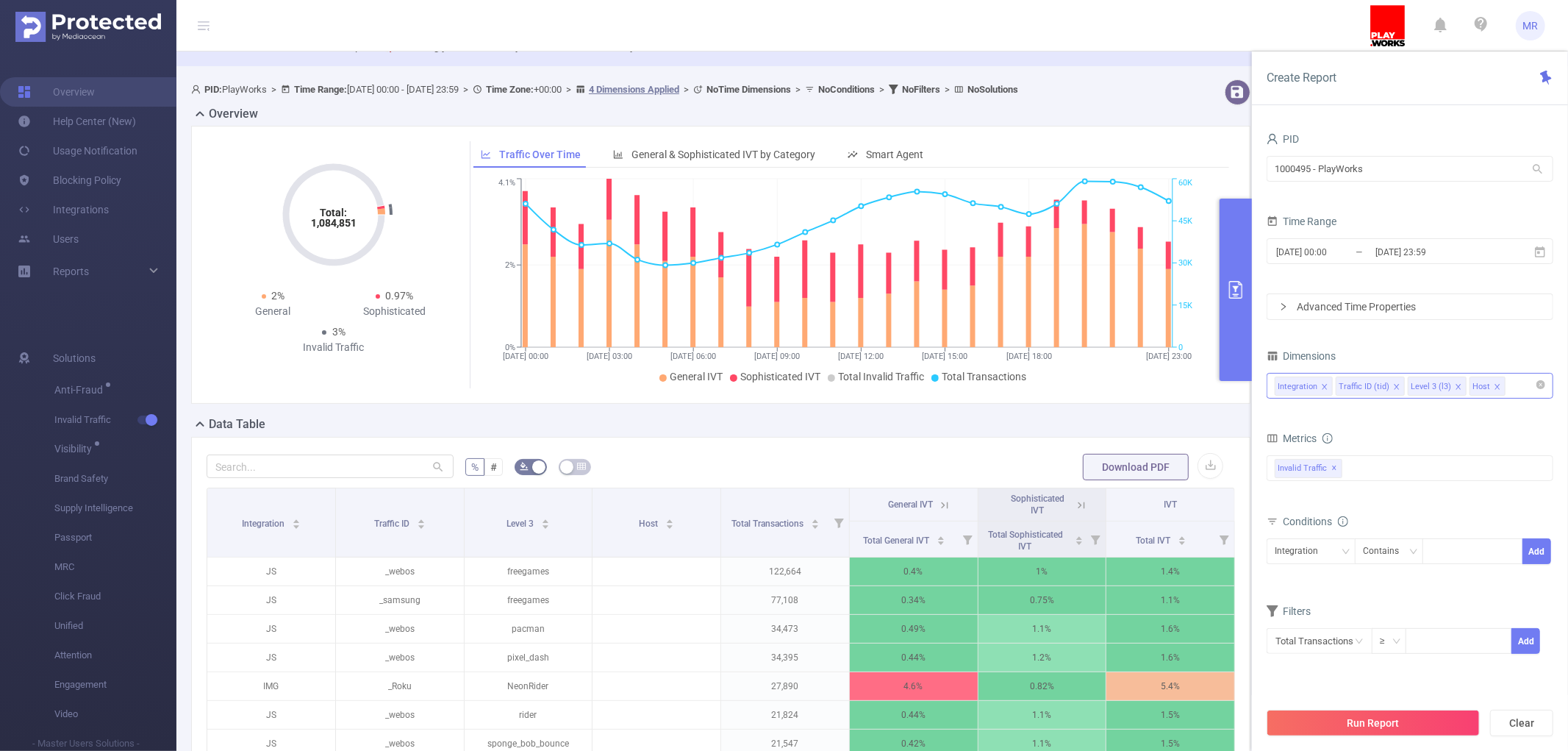
click at [1499, 386] on icon "icon: close" at bounding box center [1496, 386] width 5 height 5
click at [1507, 386] on div "Integration Traffic ID (tid) Level 3 (l3) Host" at bounding box center [1409, 386] width 270 height 24
type input "app"
click at [1468, 421] on li "App" at bounding box center [1410, 417] width 285 height 23
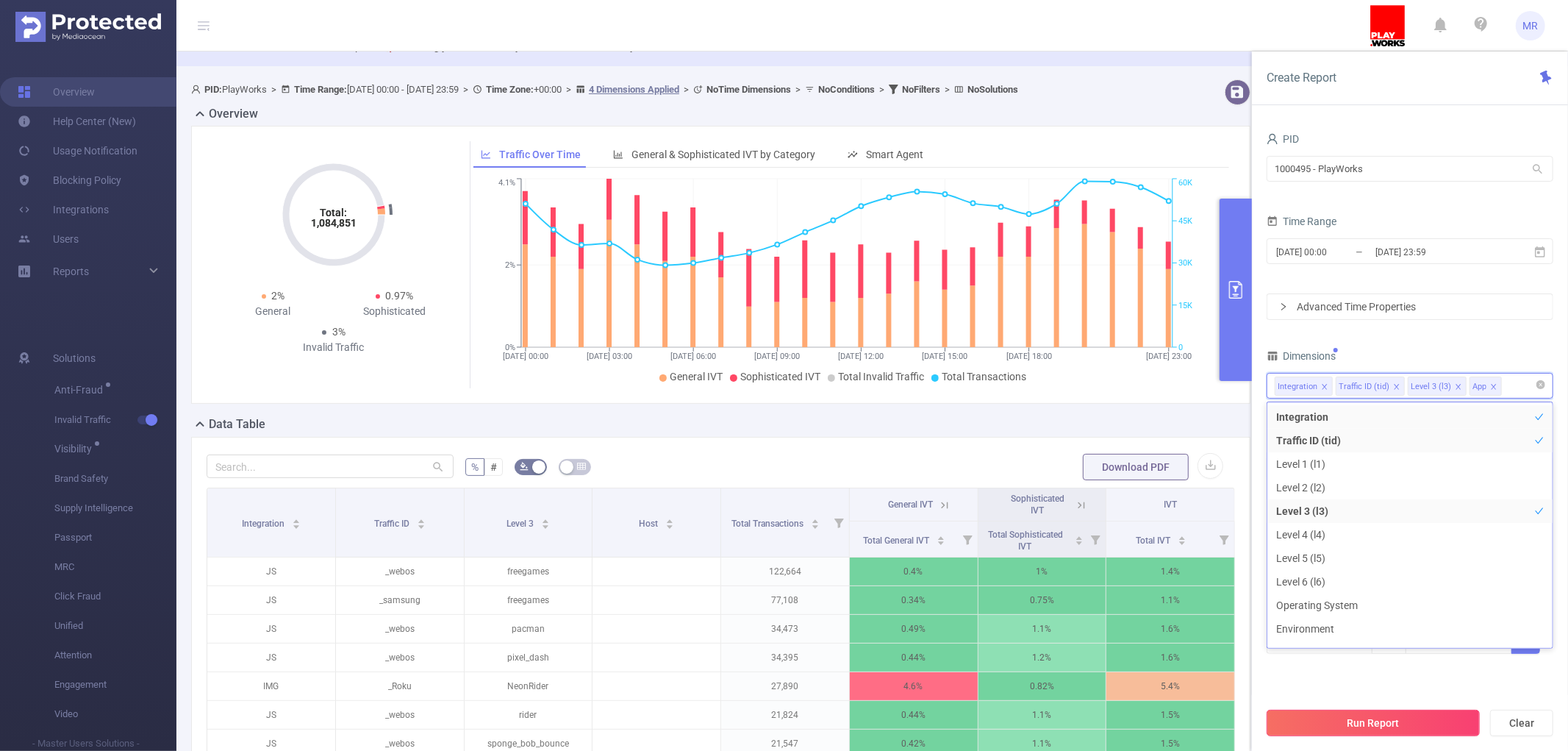
click at [1347, 728] on button "Run Report" at bounding box center [1373, 723] width 213 height 26
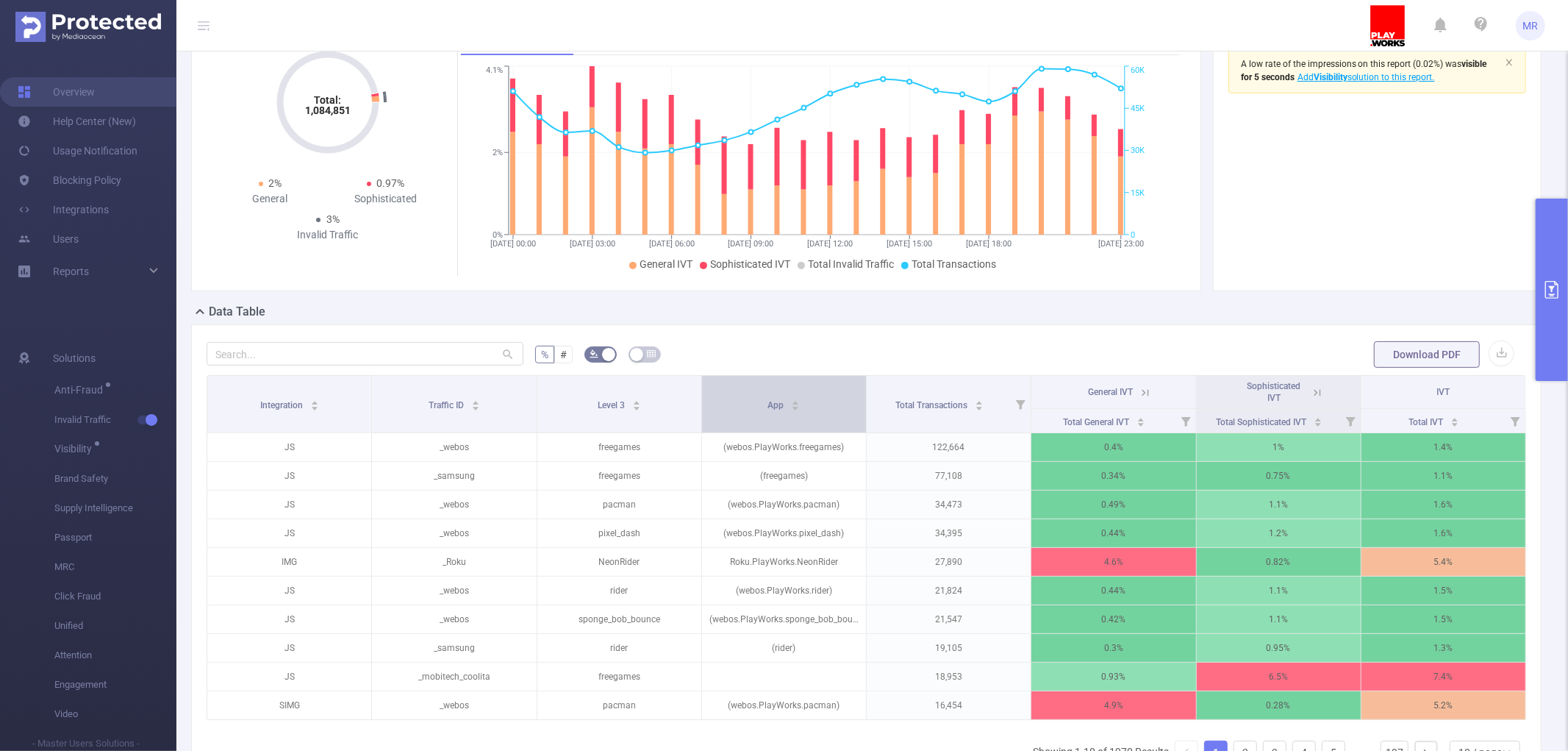
scroll to position [209, 0]
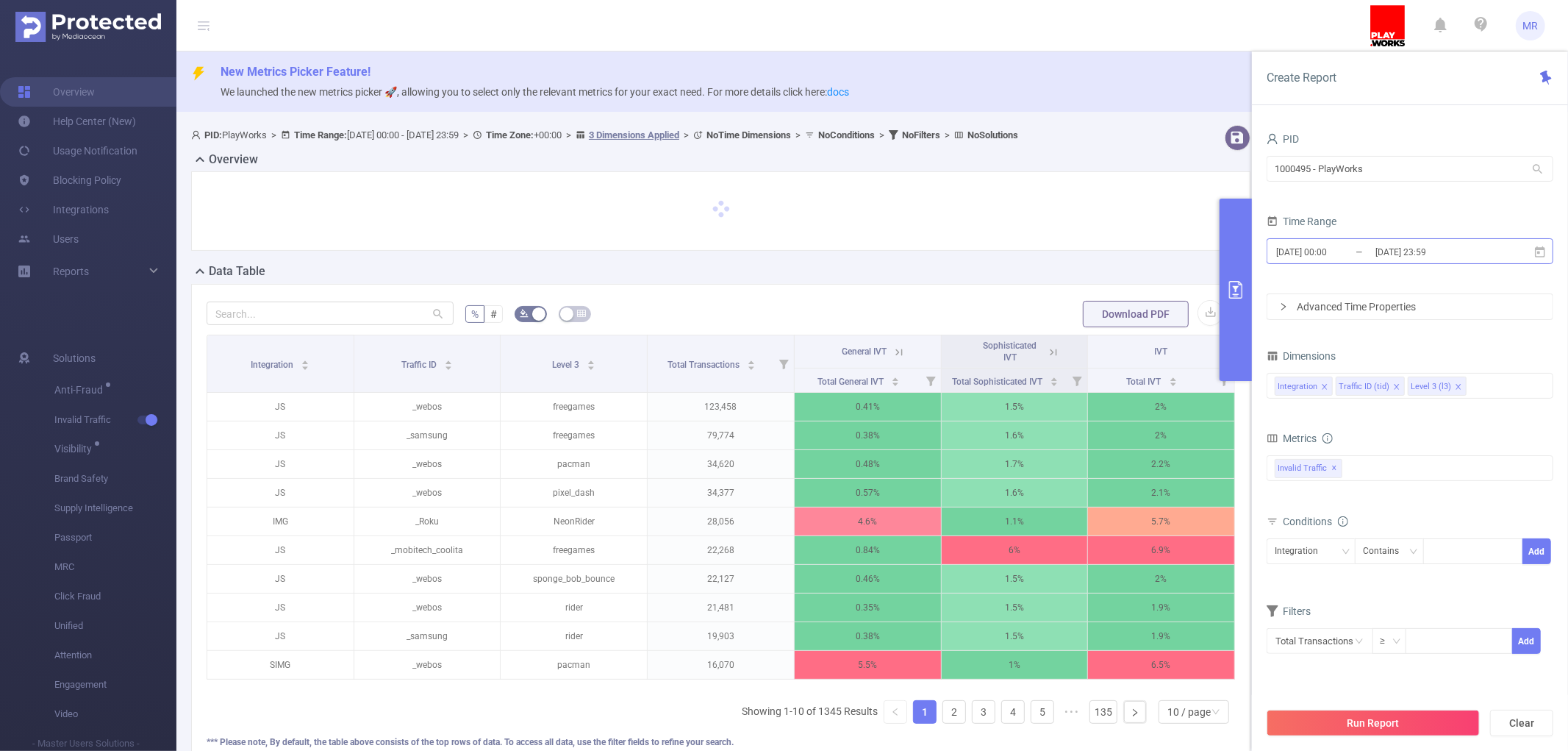
click at [1376, 250] on input "[DATE] 23:59" at bounding box center [1433, 252] width 119 height 19
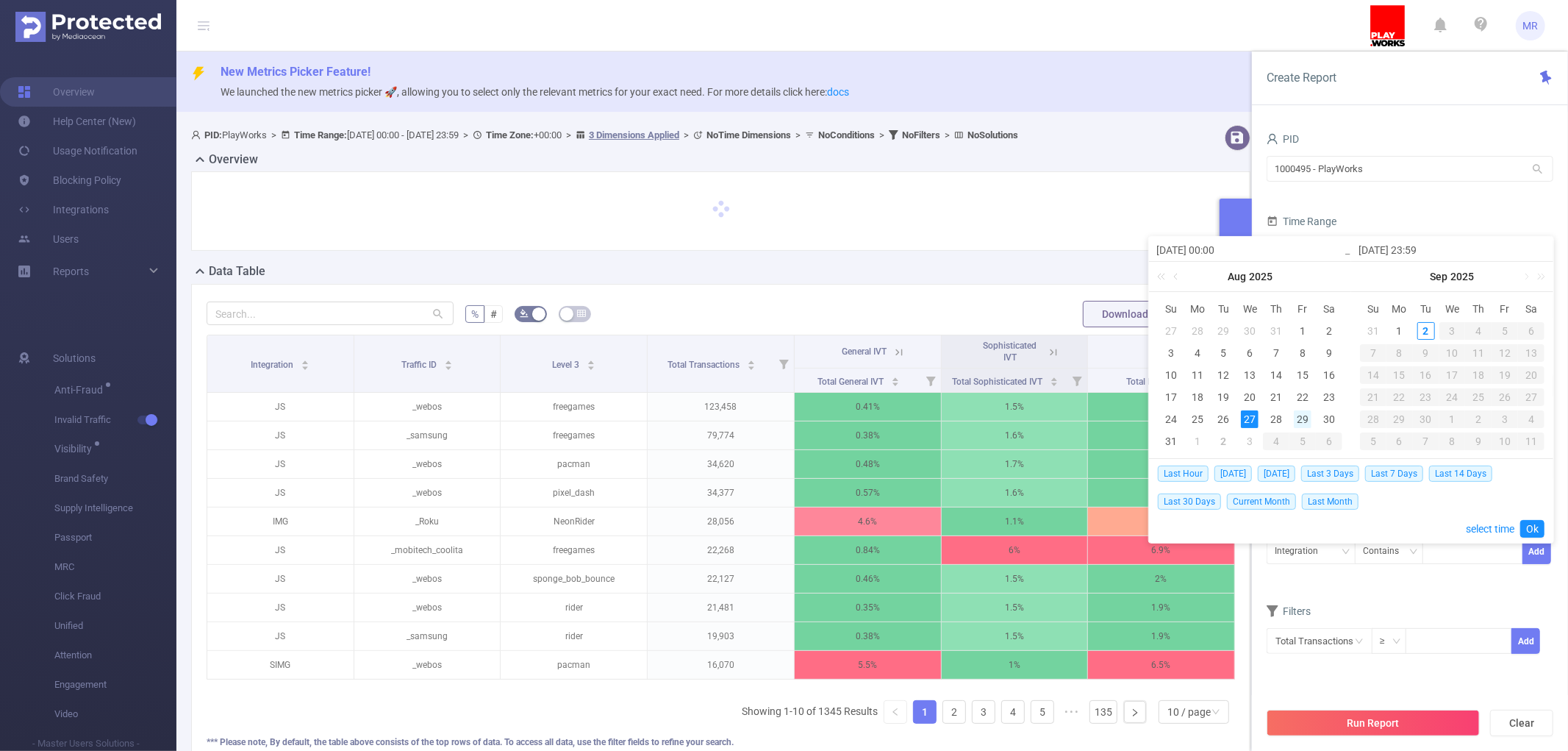
click at [1296, 418] on div "29" at bounding box center [1303, 419] width 18 height 18
click at [1296, 417] on div "29" at bounding box center [1303, 419] width 18 height 18
type input "[DATE] 00:00"
type input "[DATE] 23:59"
type input "[DATE] 00:00"
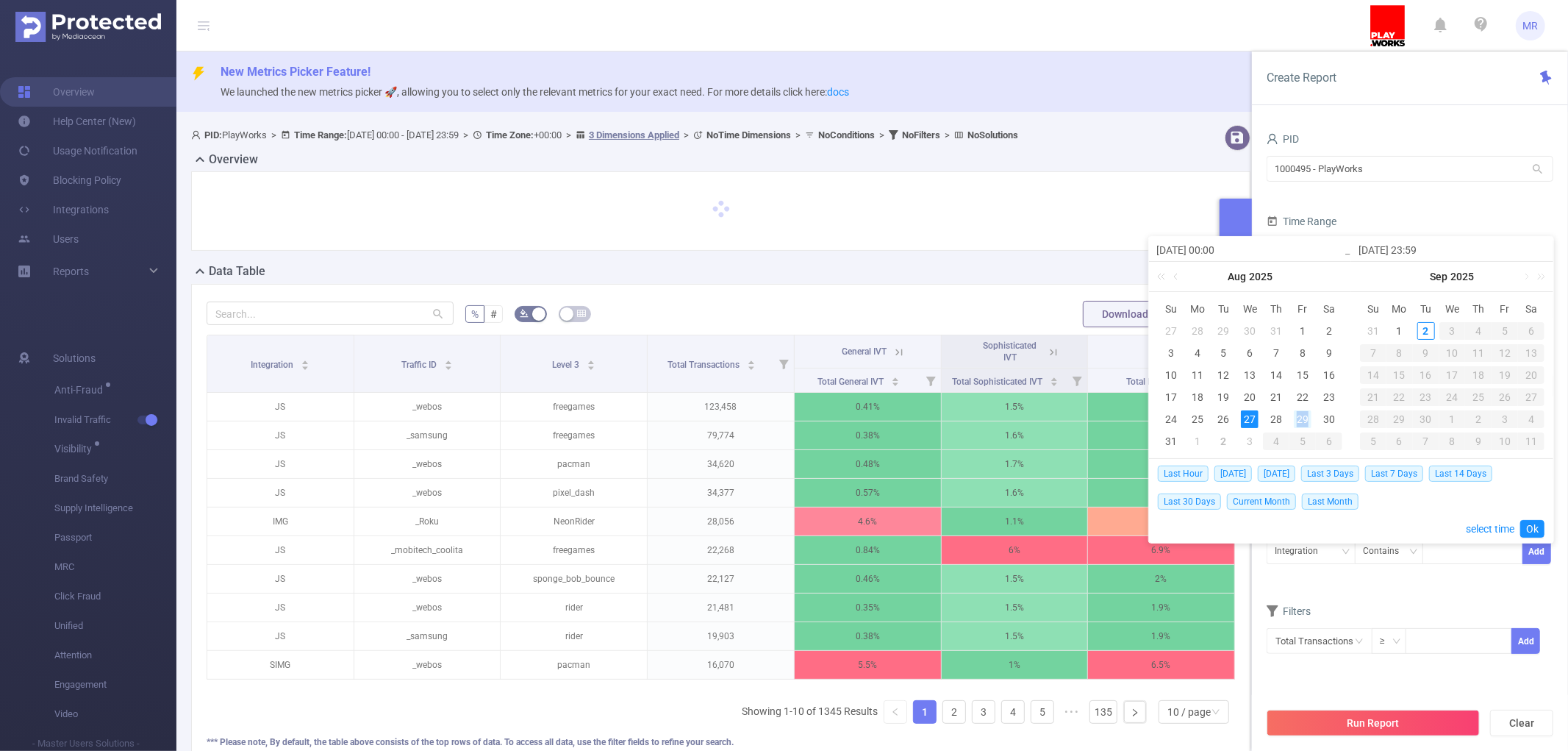
type input "[DATE] 23:59"
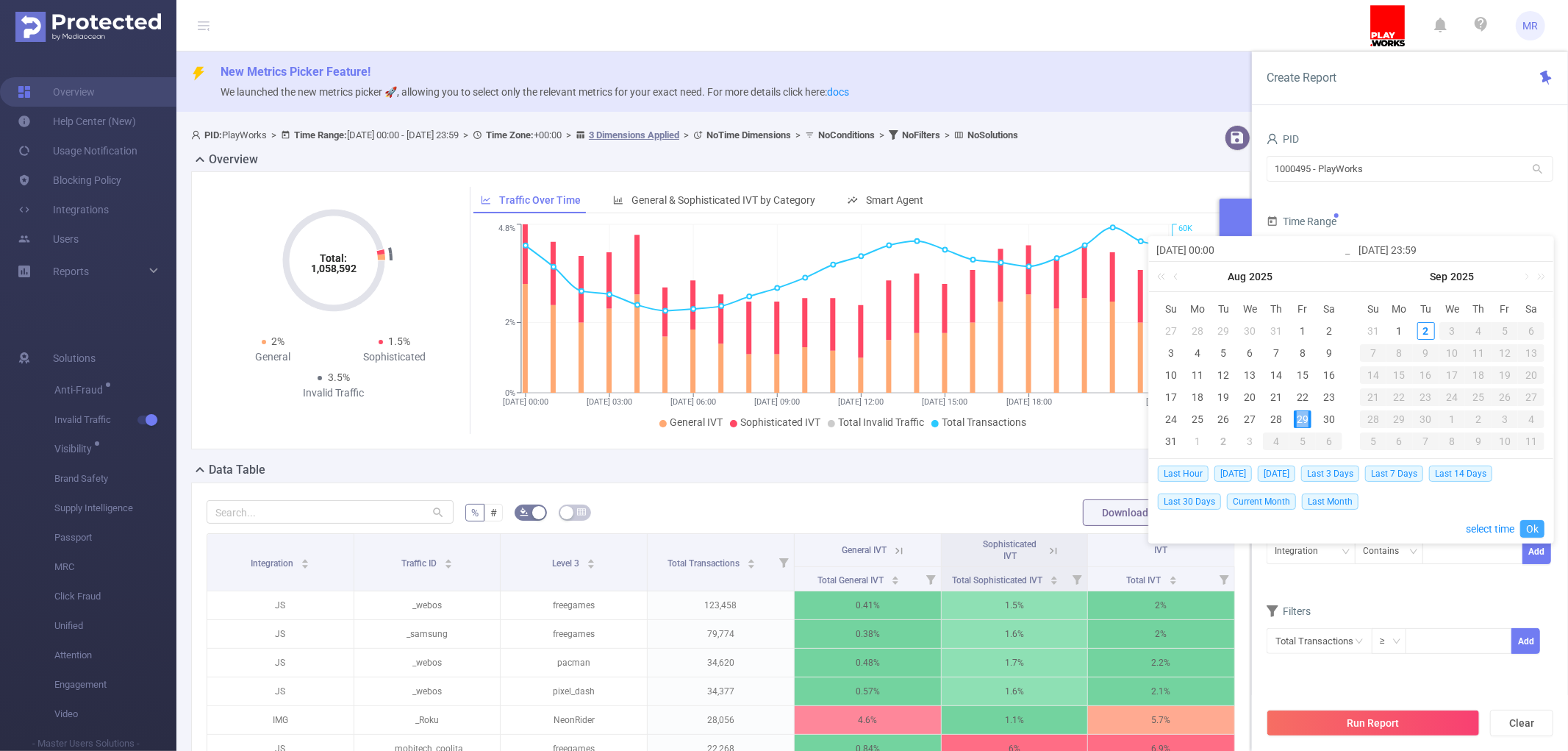
click at [1525, 525] on link "Ok" at bounding box center [1531, 528] width 24 height 18
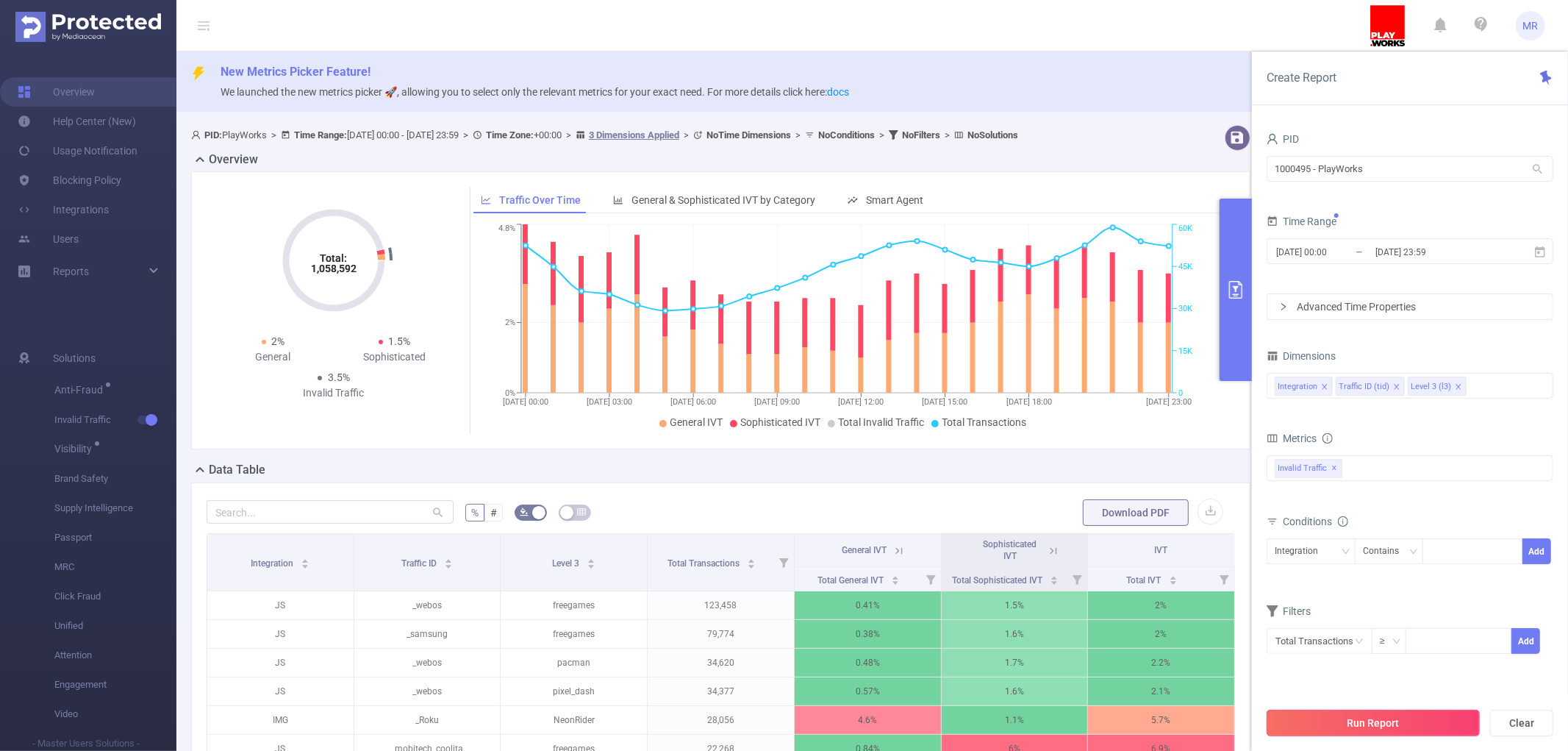
click at [1347, 718] on button "Run Report" at bounding box center [1373, 723] width 213 height 26
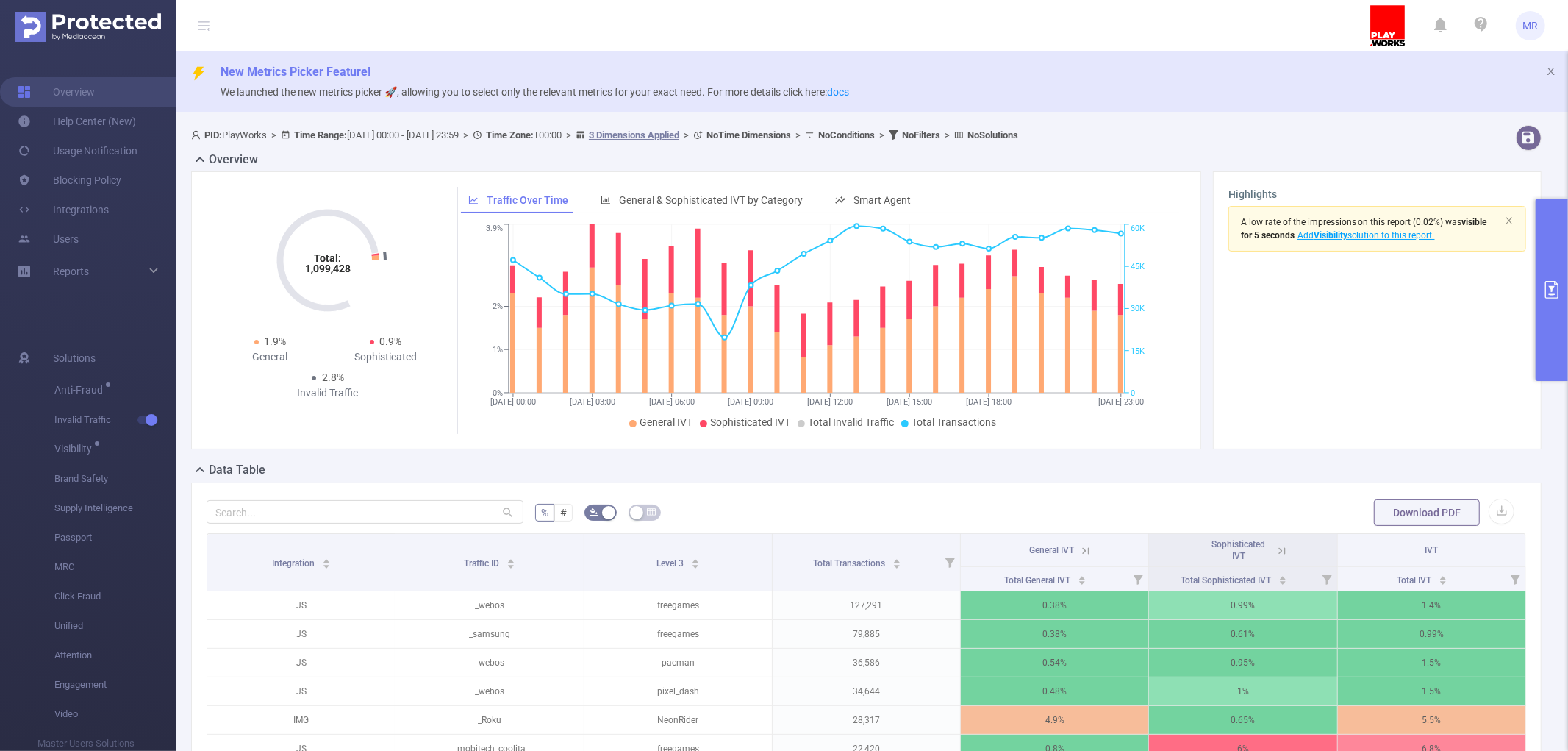
click at [1549, 255] on button "primary" at bounding box center [1552, 290] width 33 height 182
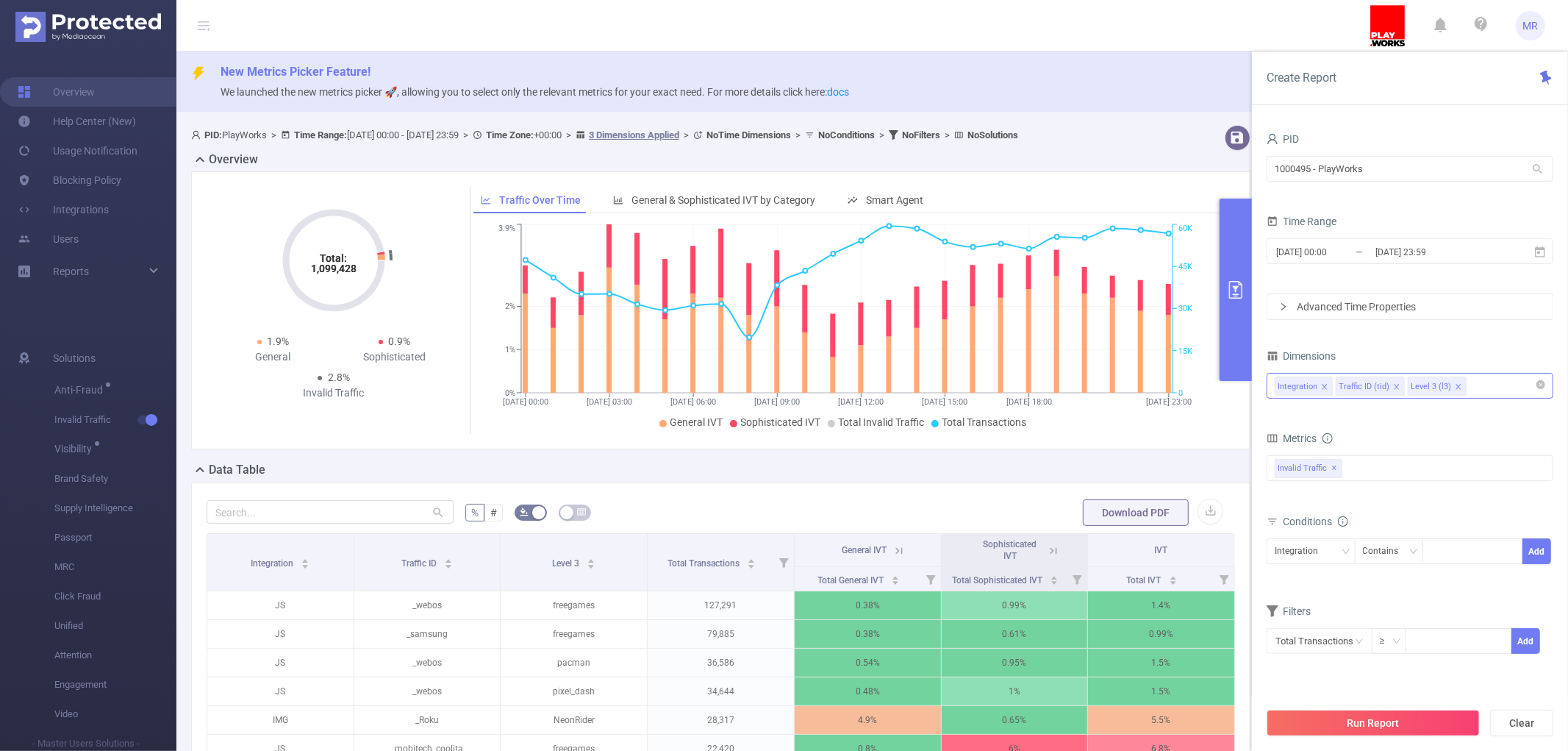
click at [1477, 390] on input at bounding box center [1472, 386] width 7 height 19
type input "host"
click at [1447, 423] on li "Host" at bounding box center [1410, 417] width 285 height 23
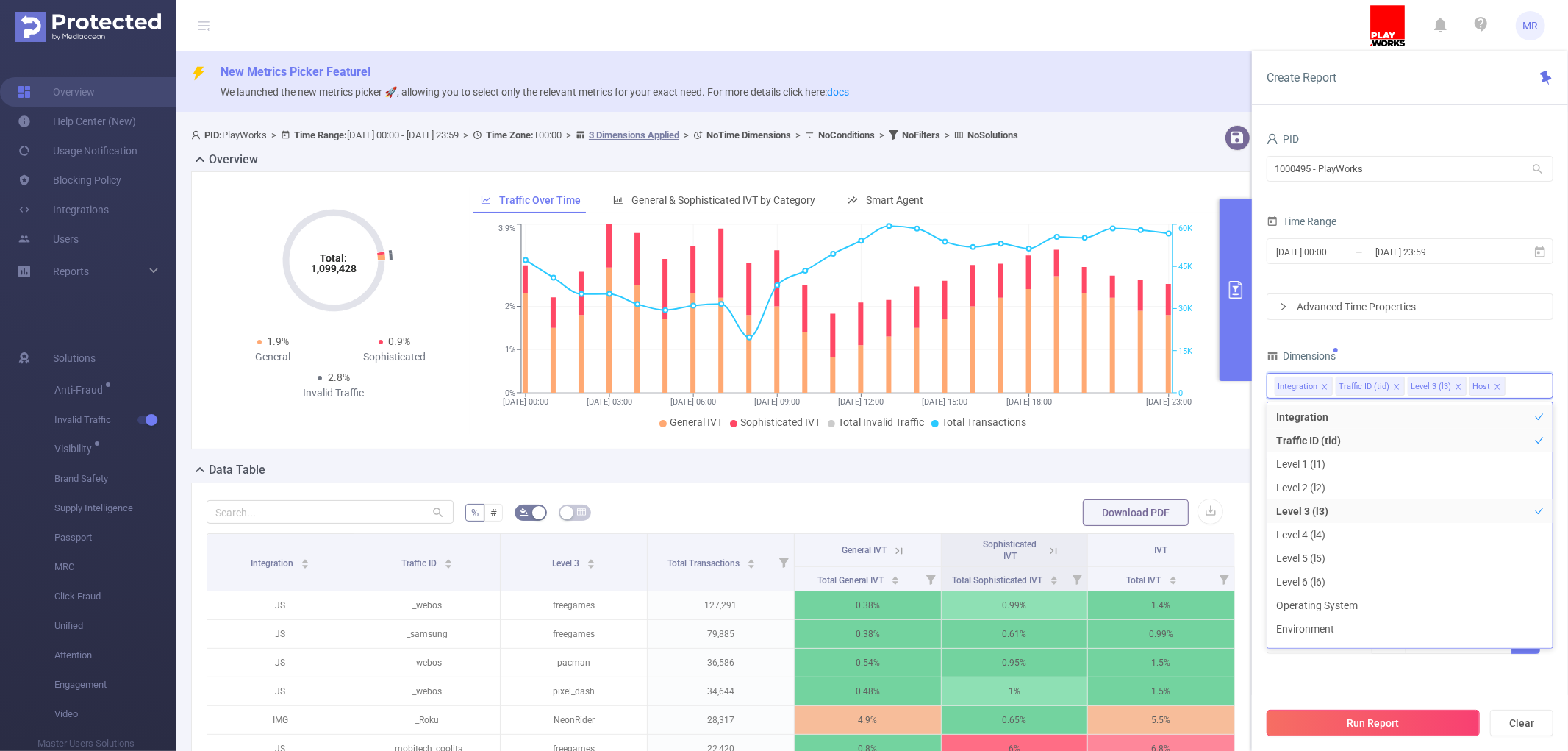
click at [1372, 718] on button "Run Report" at bounding box center [1373, 723] width 213 height 26
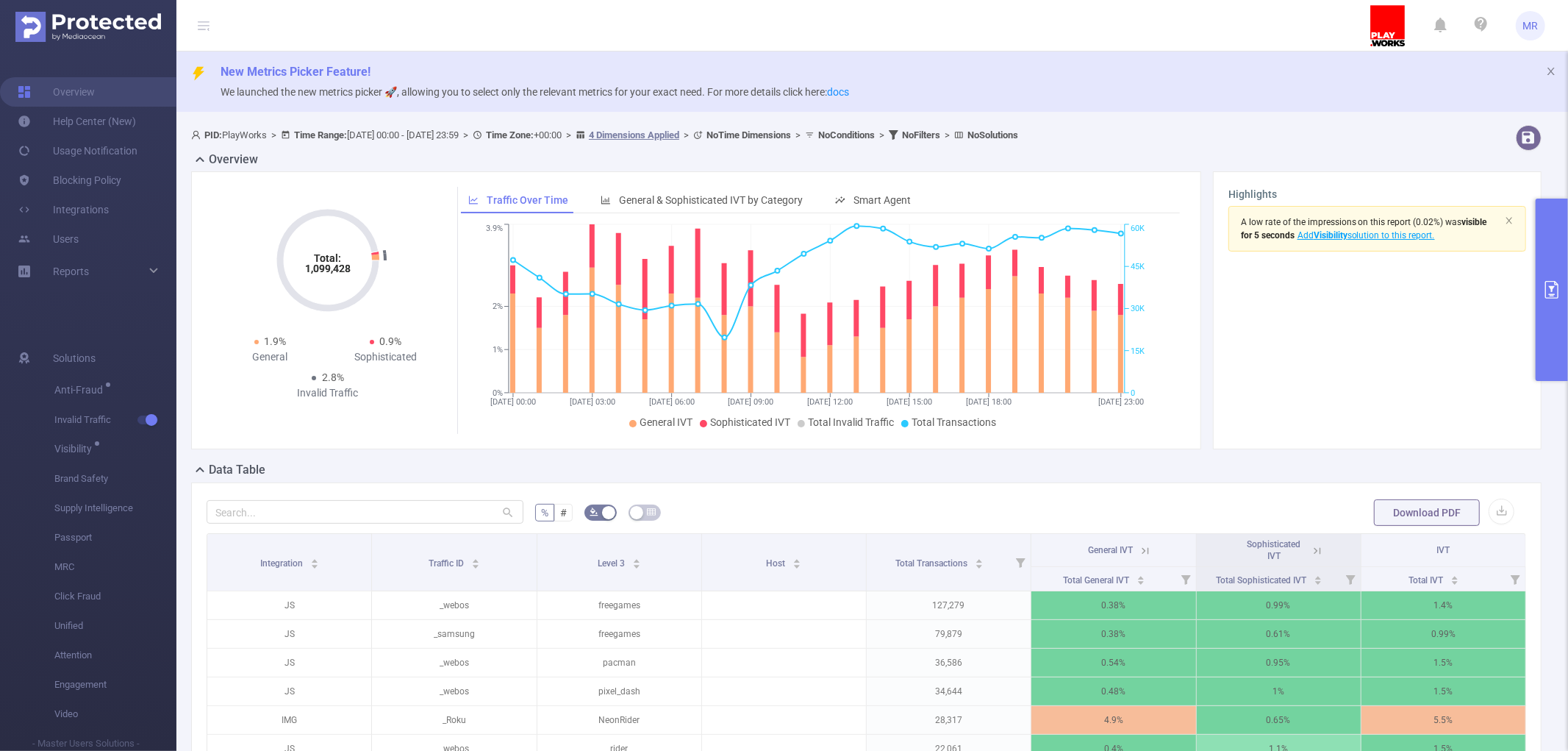
click at [1545, 259] on button "primary" at bounding box center [1552, 290] width 33 height 182
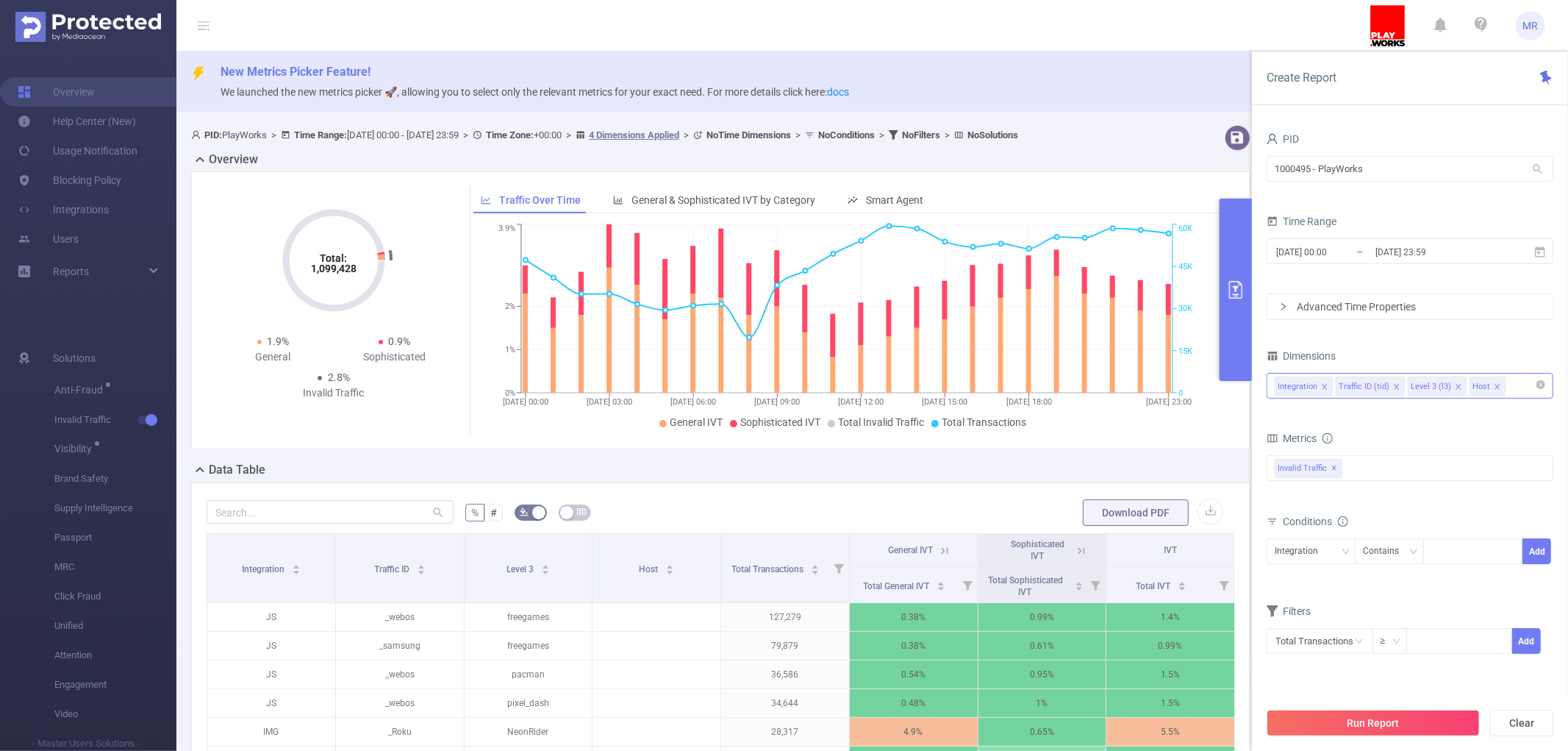
click at [1501, 386] on icon "icon: close" at bounding box center [1496, 386] width 7 height 7
click at [1508, 379] on div "Integration Traffic ID (tid) Level 3 (l3)" at bounding box center [1409, 386] width 270 height 24
type input "app"
click at [1436, 413] on li "App" at bounding box center [1410, 417] width 285 height 23
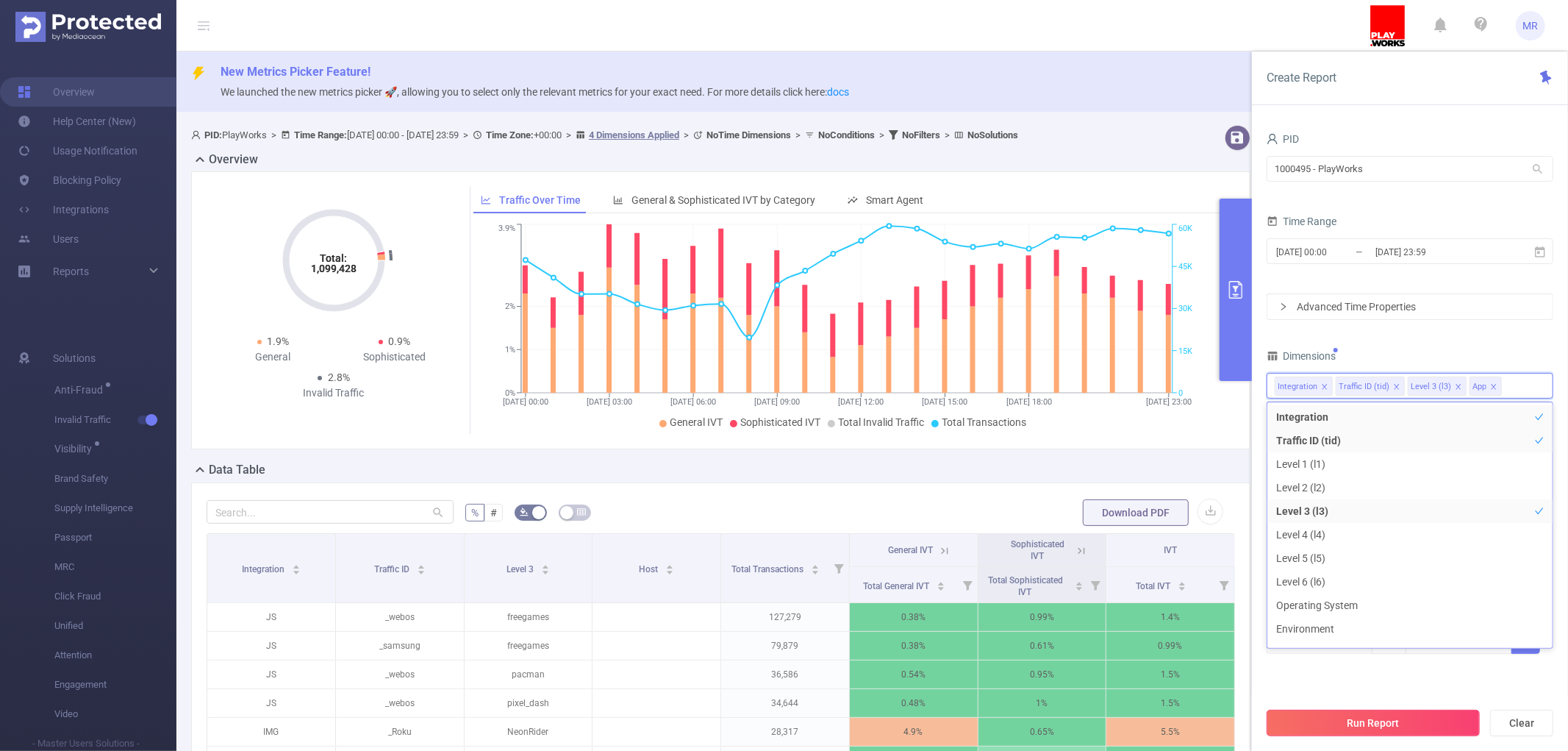
click at [1371, 726] on button "Run Report" at bounding box center [1373, 723] width 213 height 26
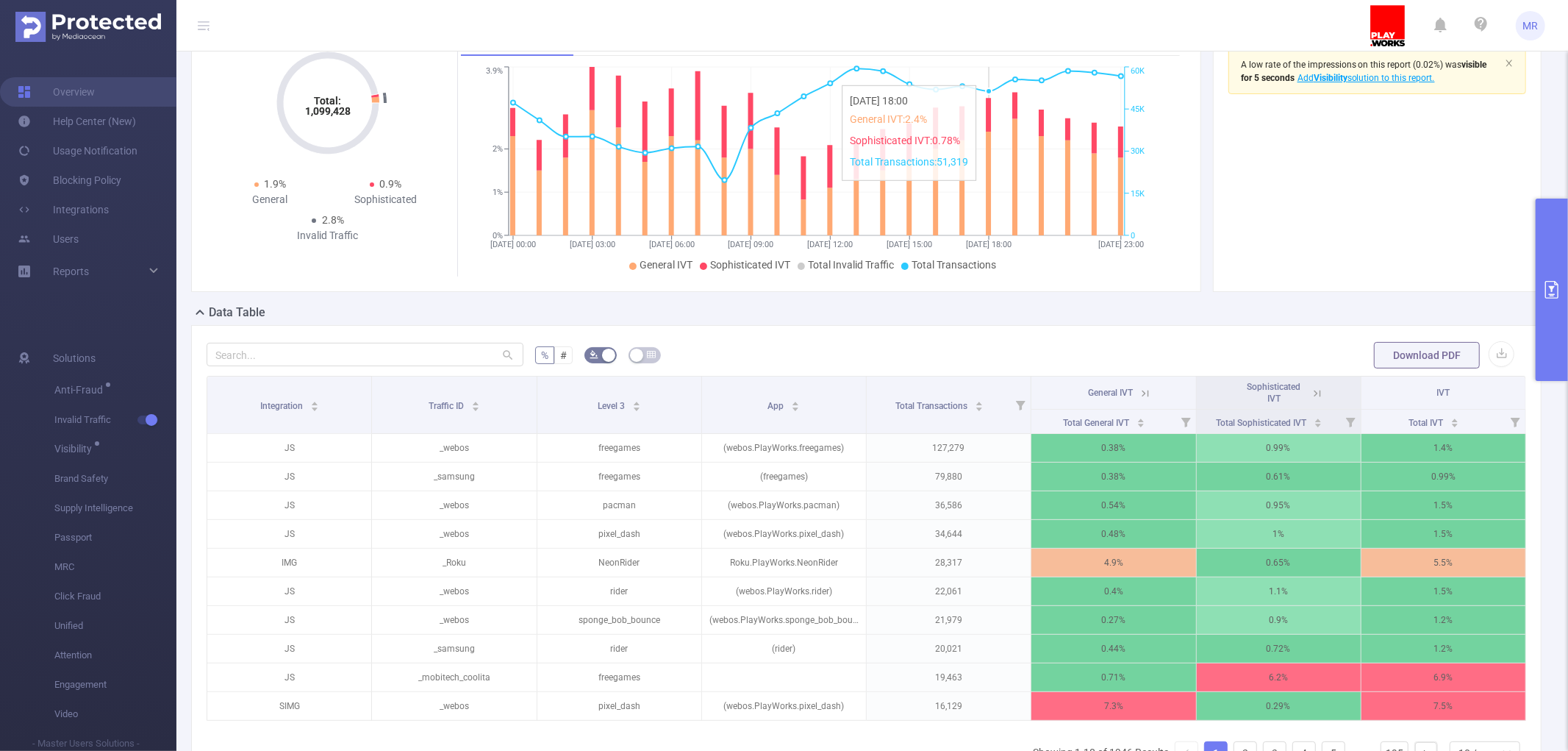
scroll to position [164, 0]
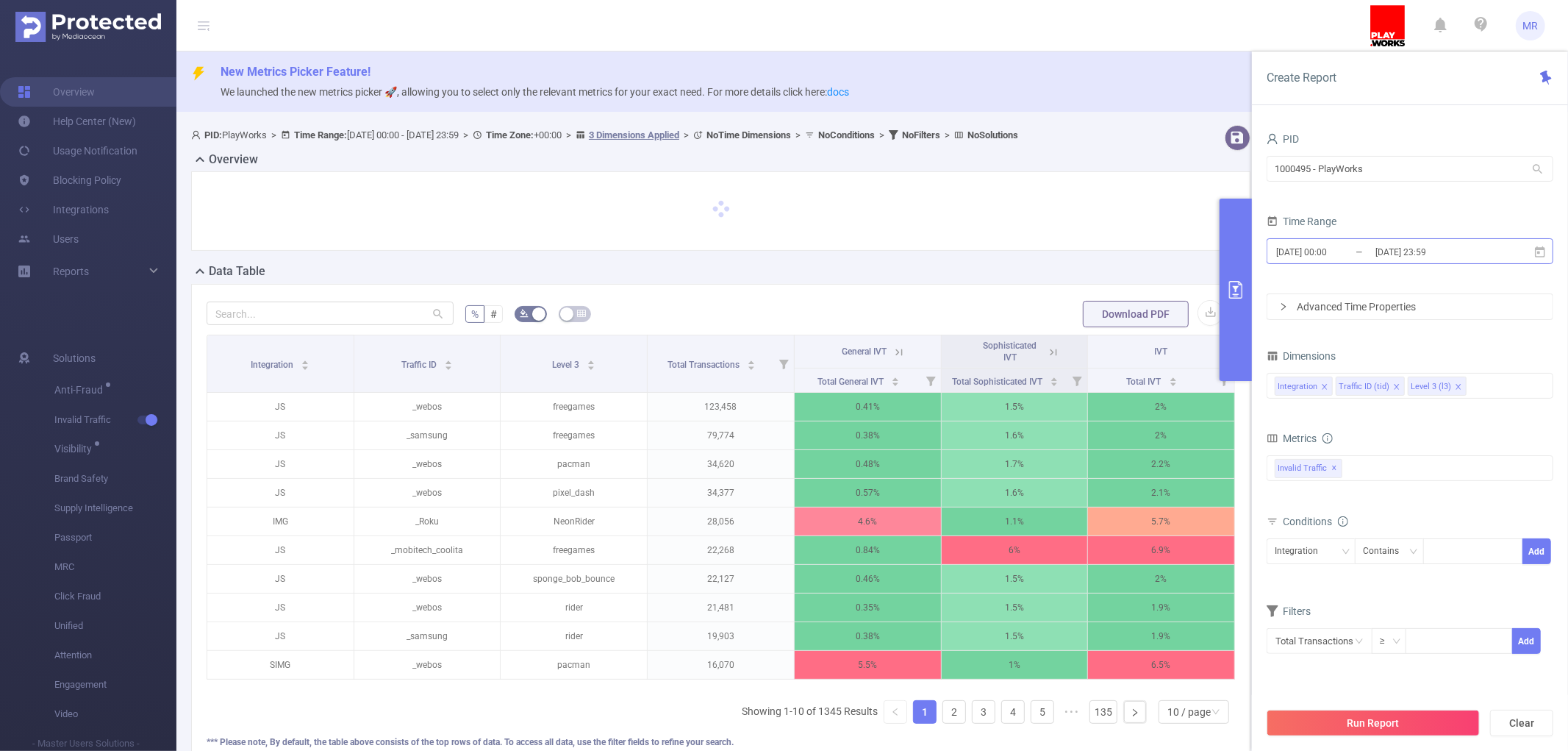
click at [1363, 256] on input "[DATE] 00:00" at bounding box center [1334, 252] width 119 height 19
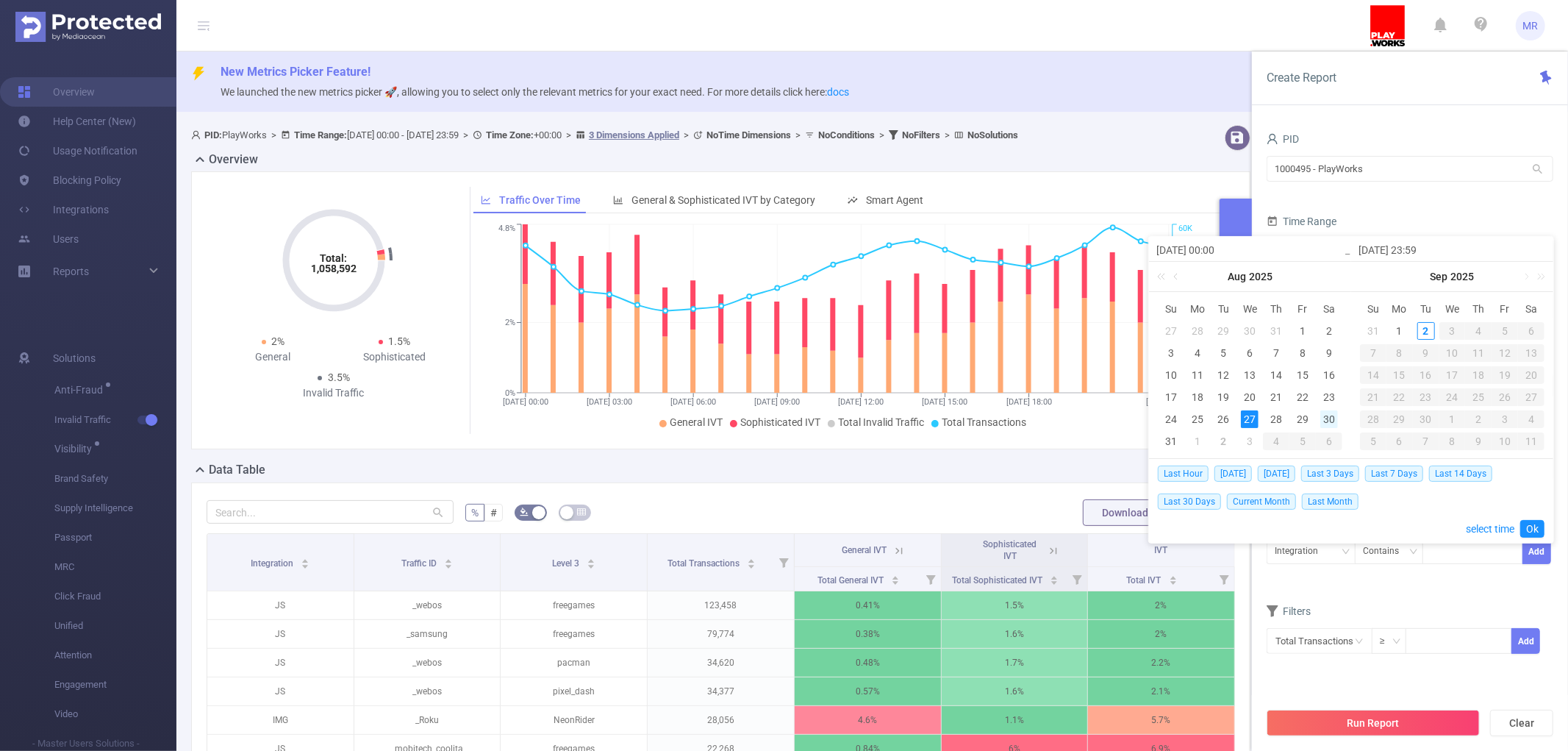
click at [1324, 414] on div "30" at bounding box center [1329, 419] width 18 height 18
type input "[DATE] 00:00"
type input "[DATE] 23:59"
type input "[DATE] 00:00"
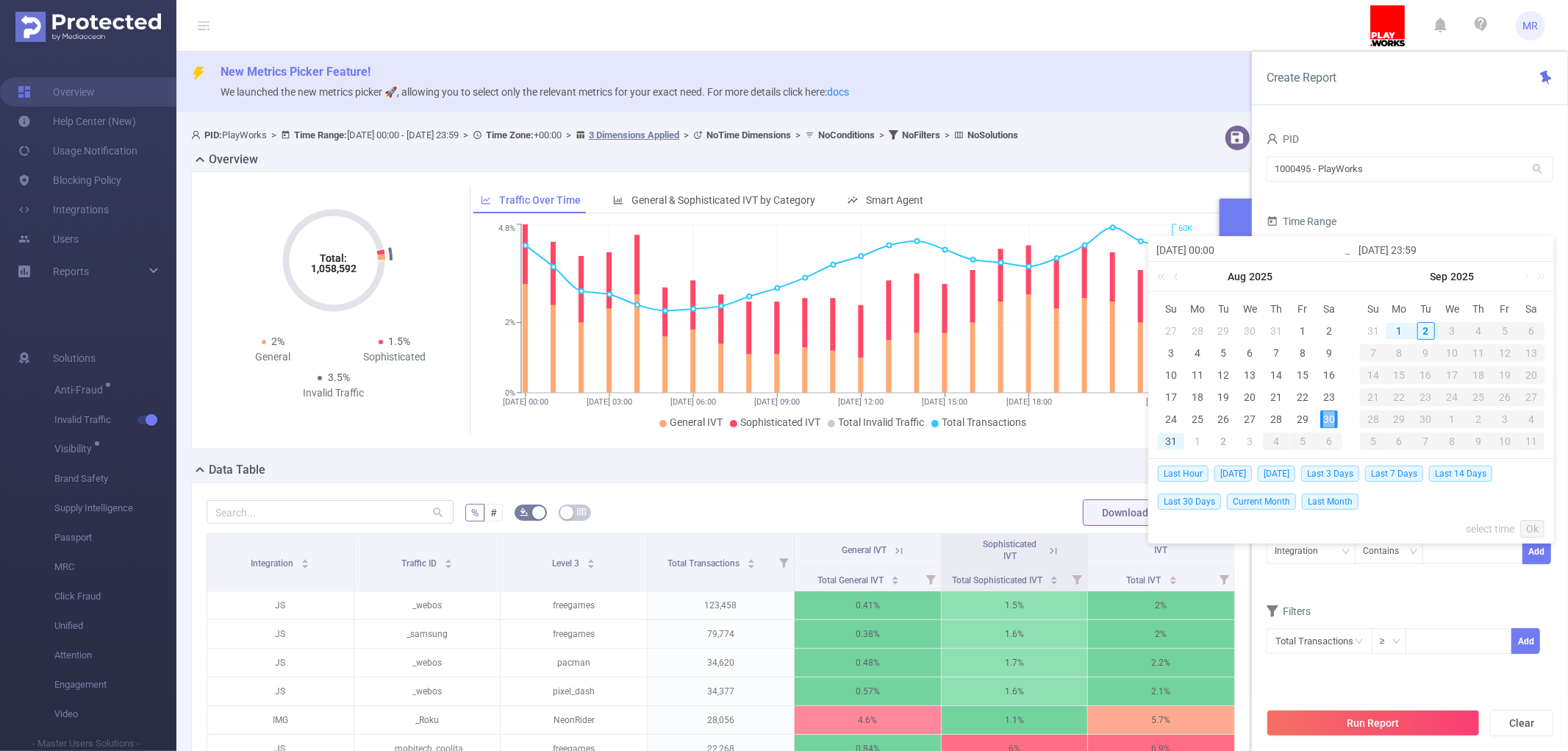
type input "[DATE] 23:59"
click at [1534, 526] on link "Ok" at bounding box center [1531, 528] width 24 height 18
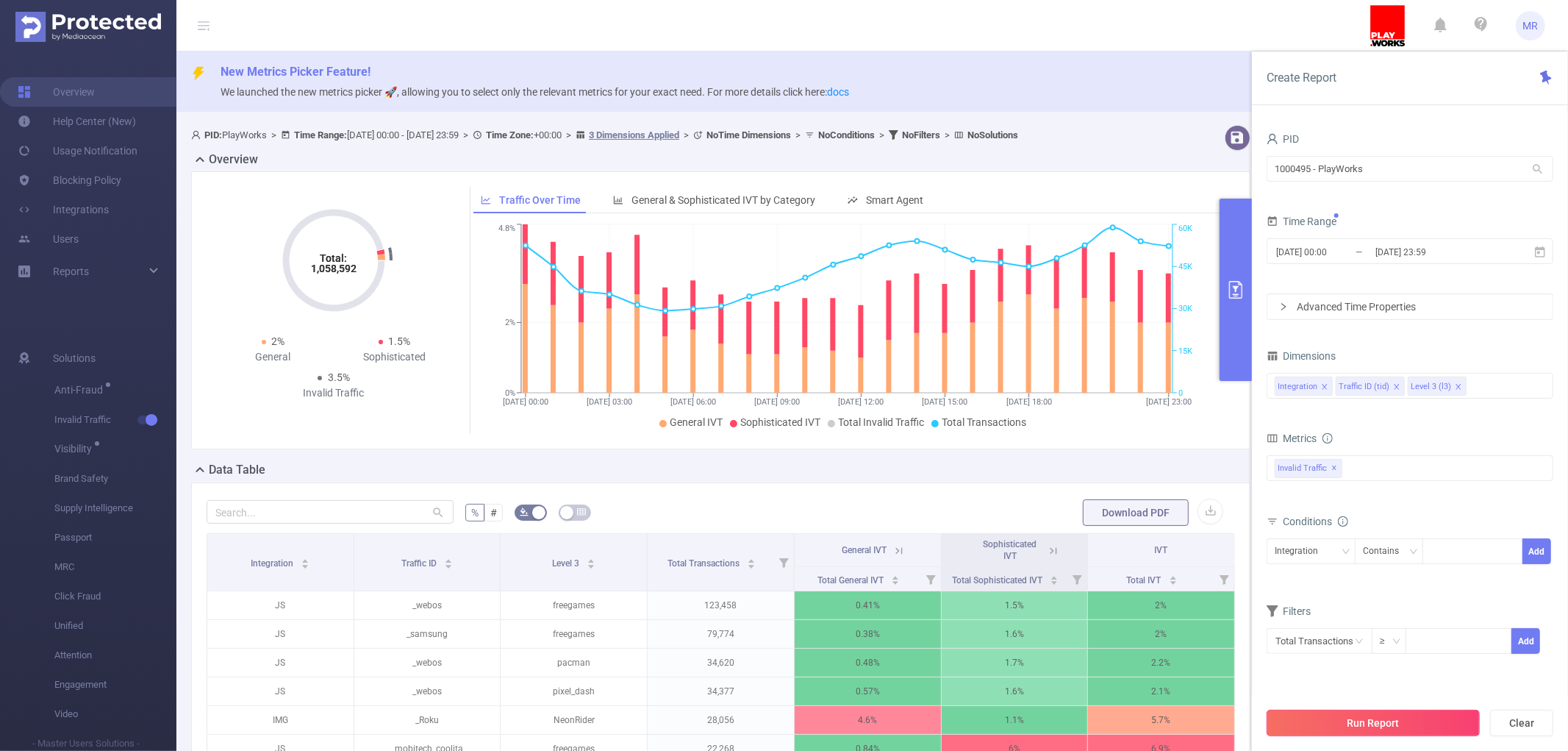
click at [1392, 719] on button "Run Report" at bounding box center [1373, 723] width 213 height 26
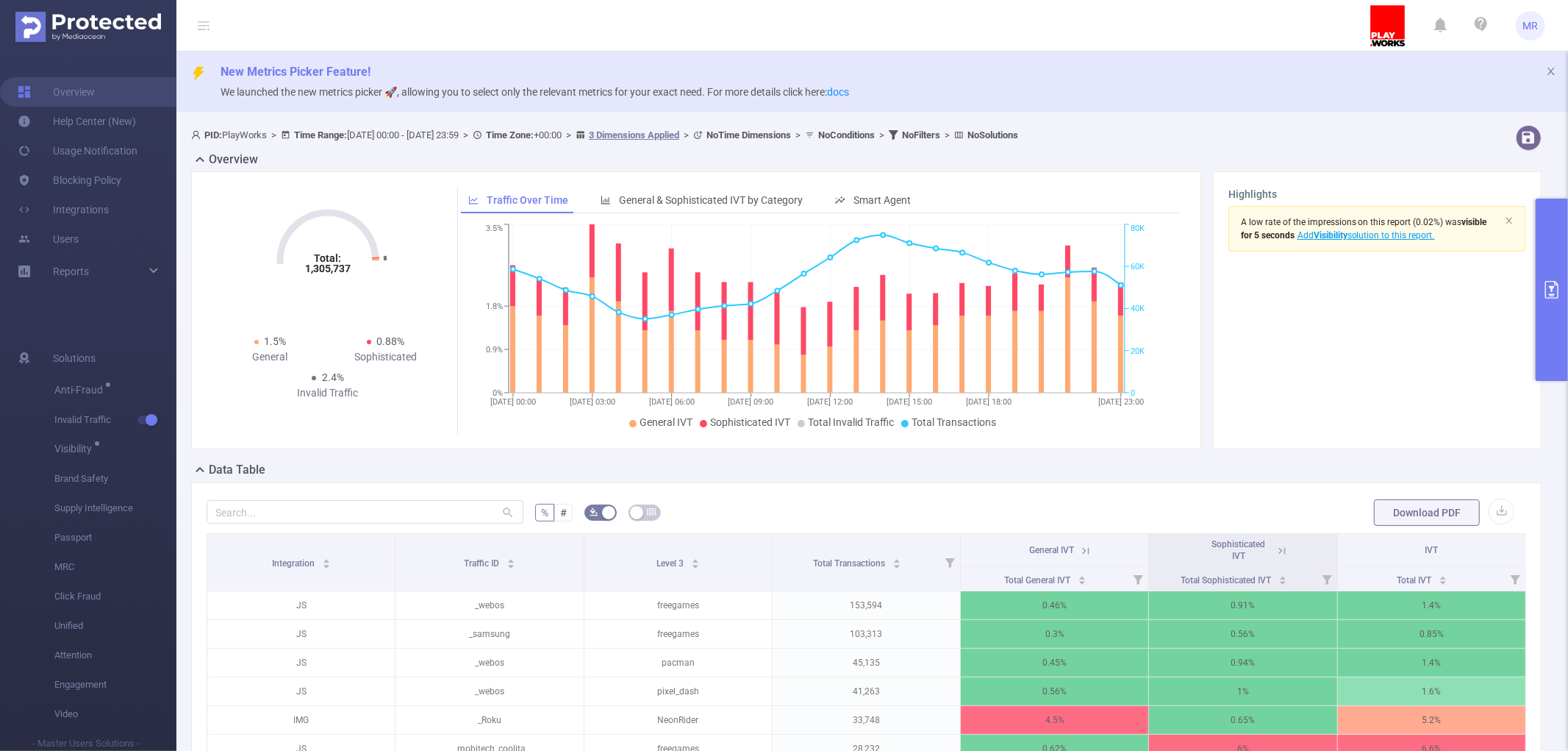
click at [1542, 237] on button "primary" at bounding box center [1552, 290] width 33 height 182
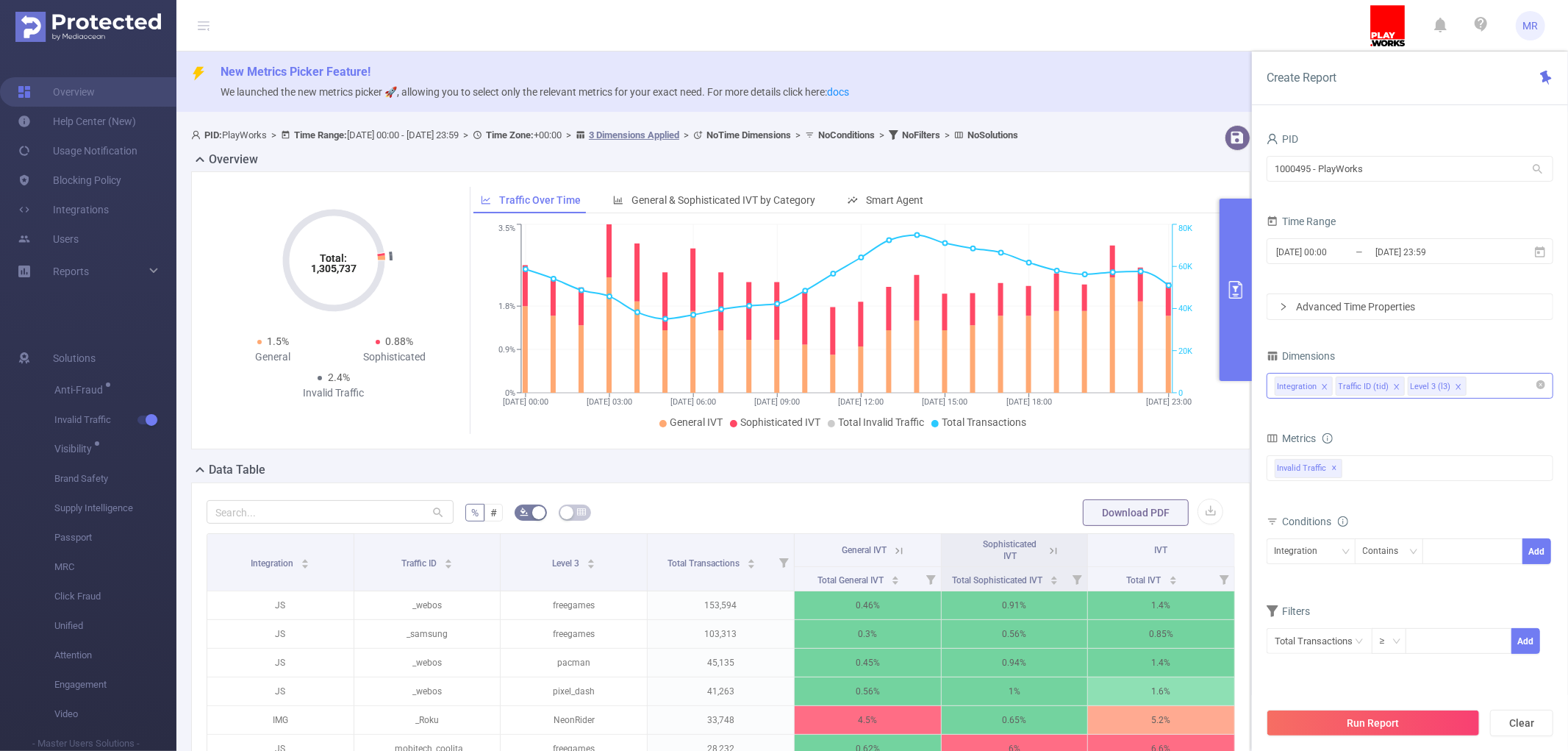
click at [1492, 390] on div "Integration Traffic ID (tid) Level 3 (l3)" at bounding box center [1409, 386] width 270 height 24
type input "host"
click at [1412, 418] on li "Host" at bounding box center [1410, 417] width 285 height 23
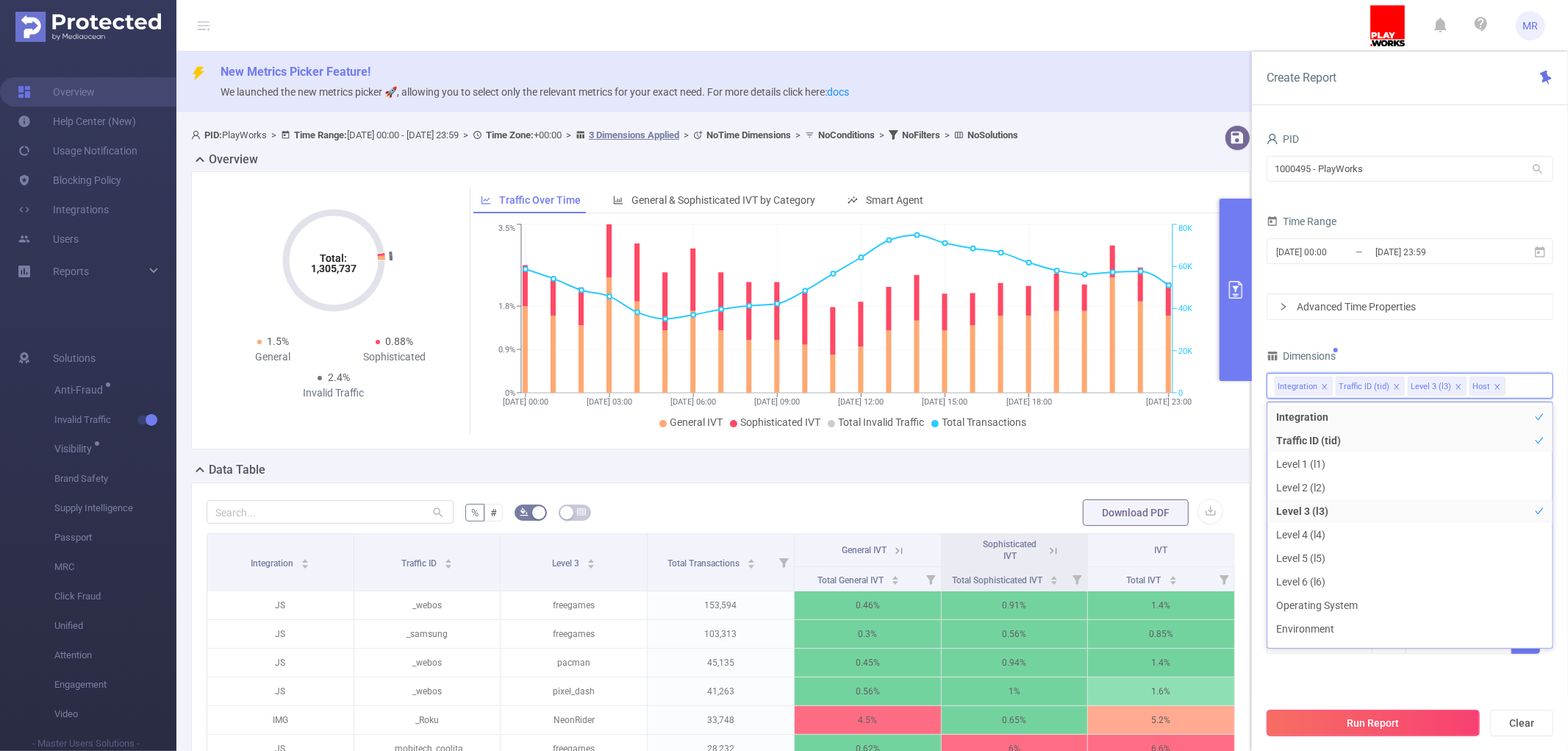
click at [1401, 725] on button "Run Report" at bounding box center [1373, 723] width 213 height 26
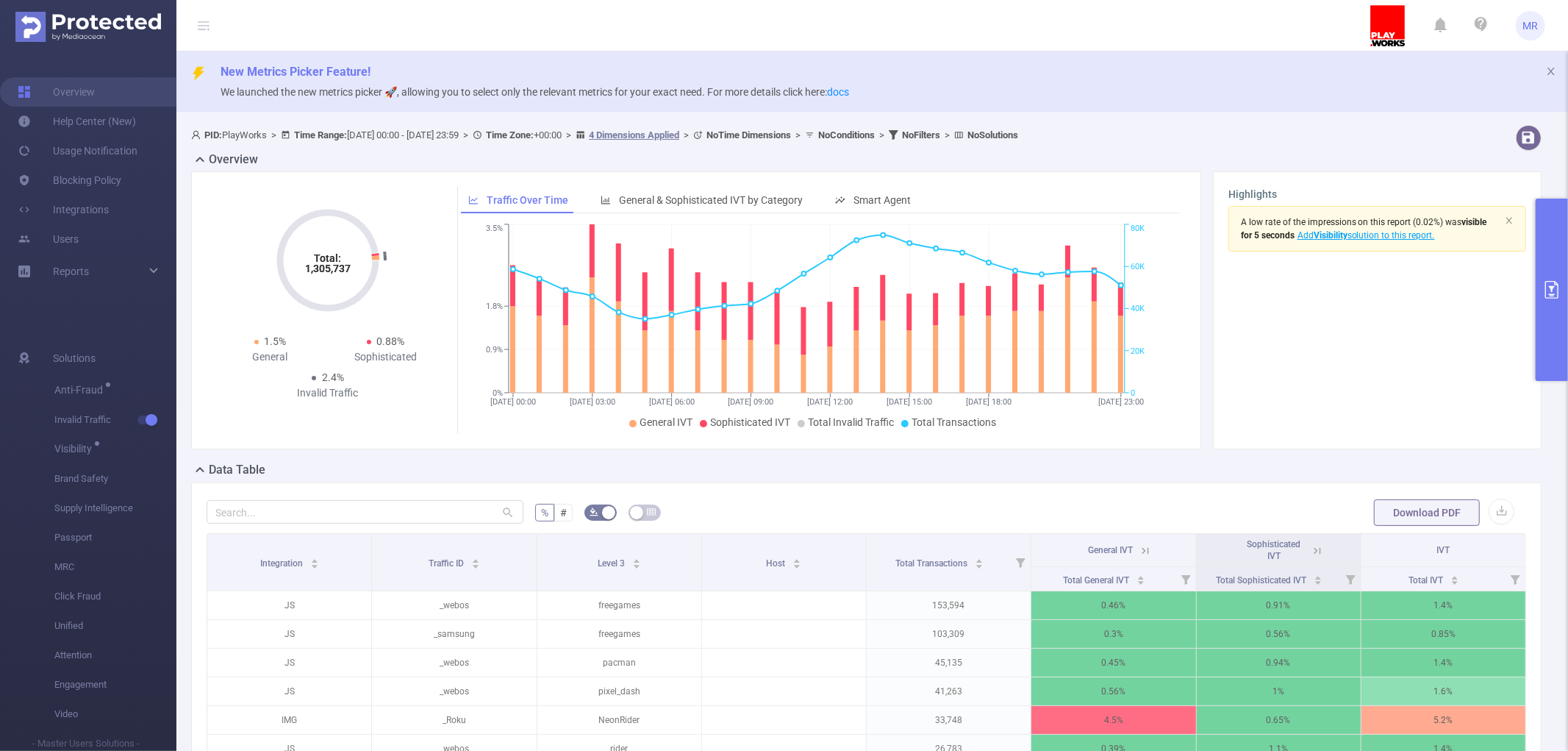
click at [1560, 231] on button "primary" at bounding box center [1552, 290] width 33 height 182
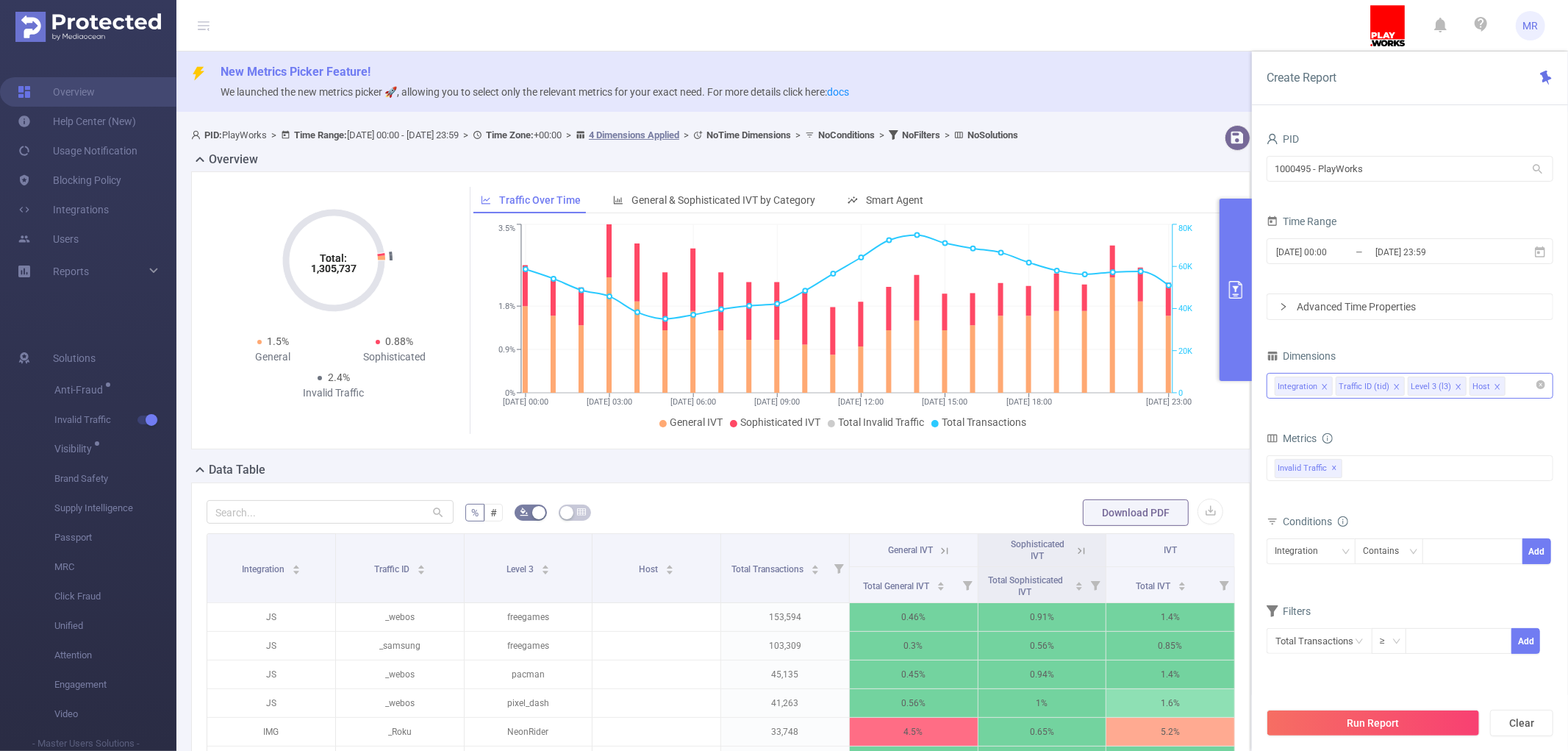
click at [1501, 383] on icon "icon: close" at bounding box center [1496, 386] width 7 height 7
click at [1489, 383] on div "Integration Traffic ID (tid) Level 3 (l3)" at bounding box center [1409, 386] width 270 height 24
type input "app"
click at [1445, 413] on li "App" at bounding box center [1410, 417] width 285 height 23
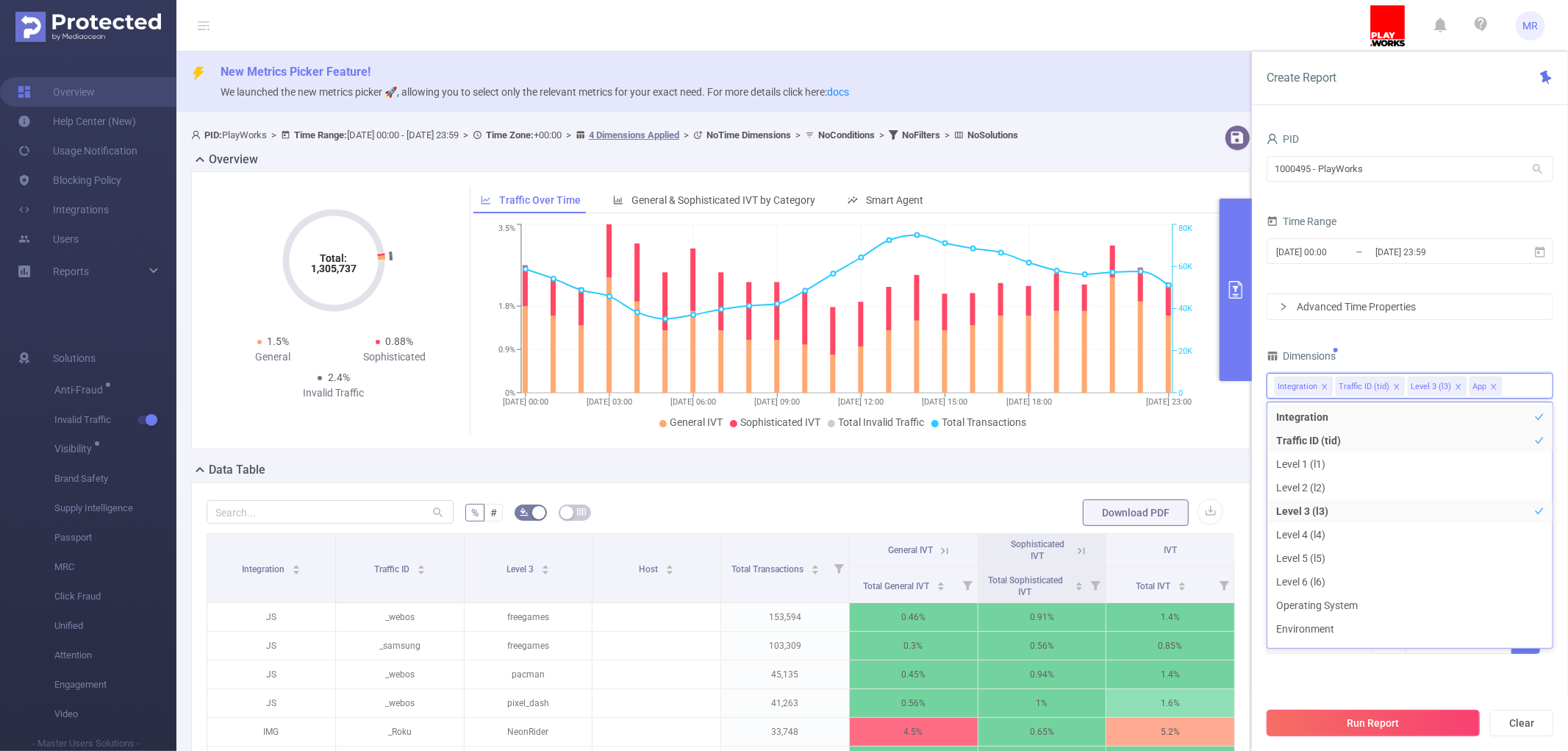
click at [1392, 729] on button "Run Report" at bounding box center [1373, 723] width 213 height 26
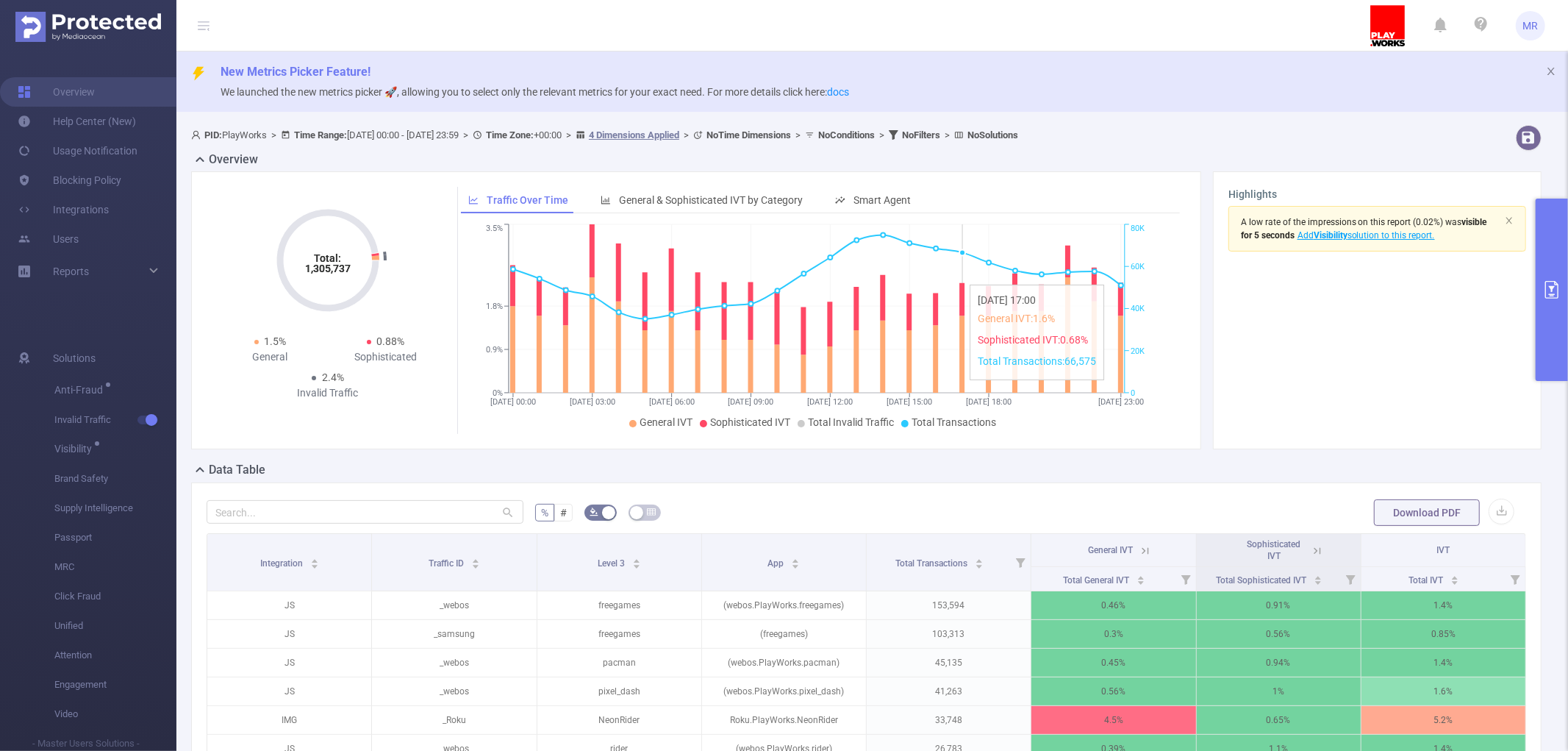
scroll to position [82, 0]
